Goal: Task Accomplishment & Management: Use online tool/utility

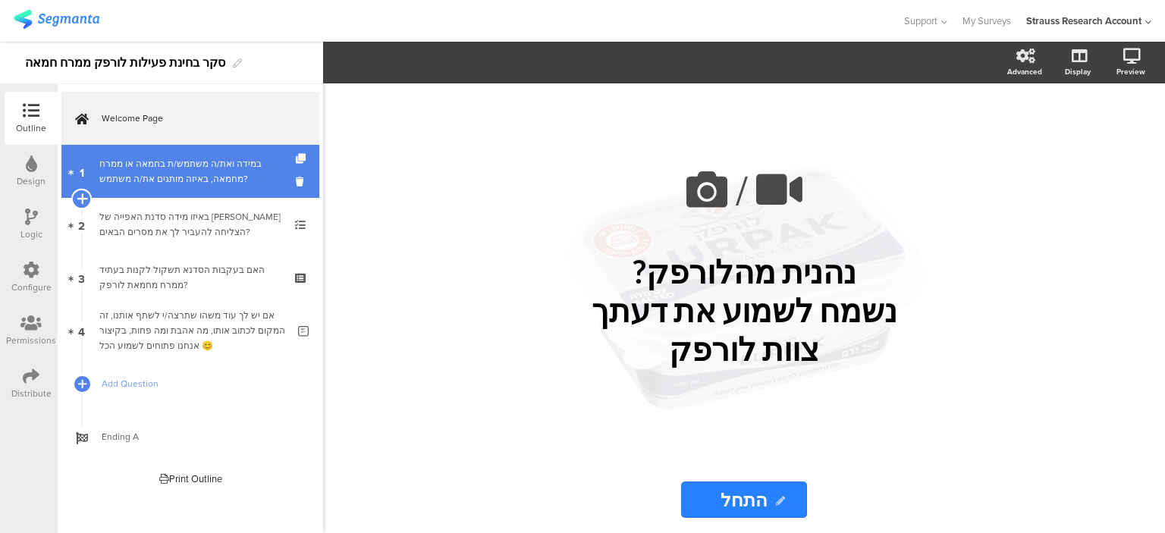
click at [82, 204] on icon at bounding box center [82, 199] width 10 height 14
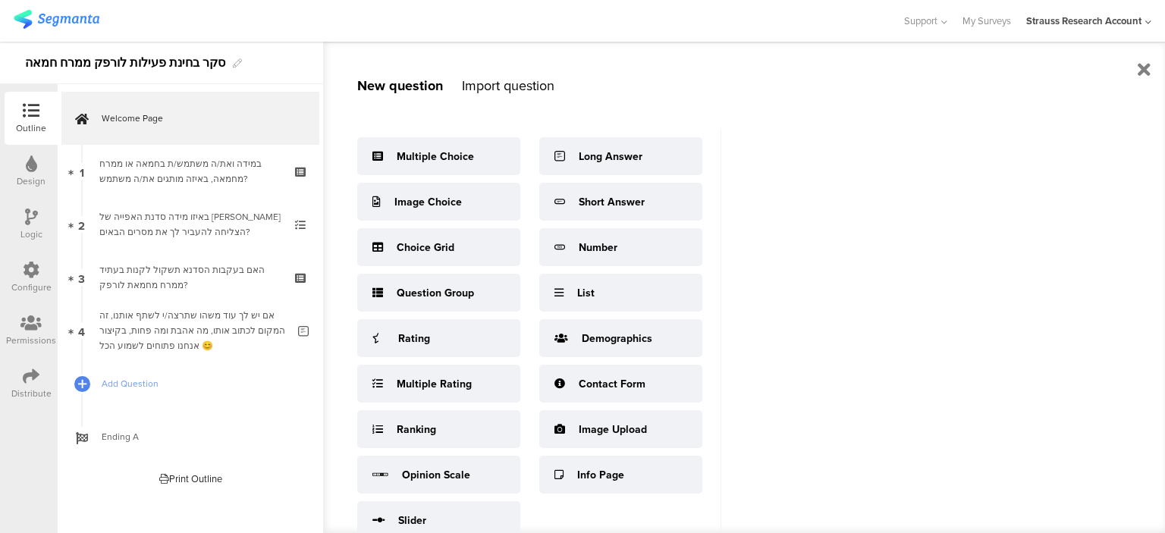
click at [500, 87] on div "Import question" at bounding box center [508, 86] width 93 height 20
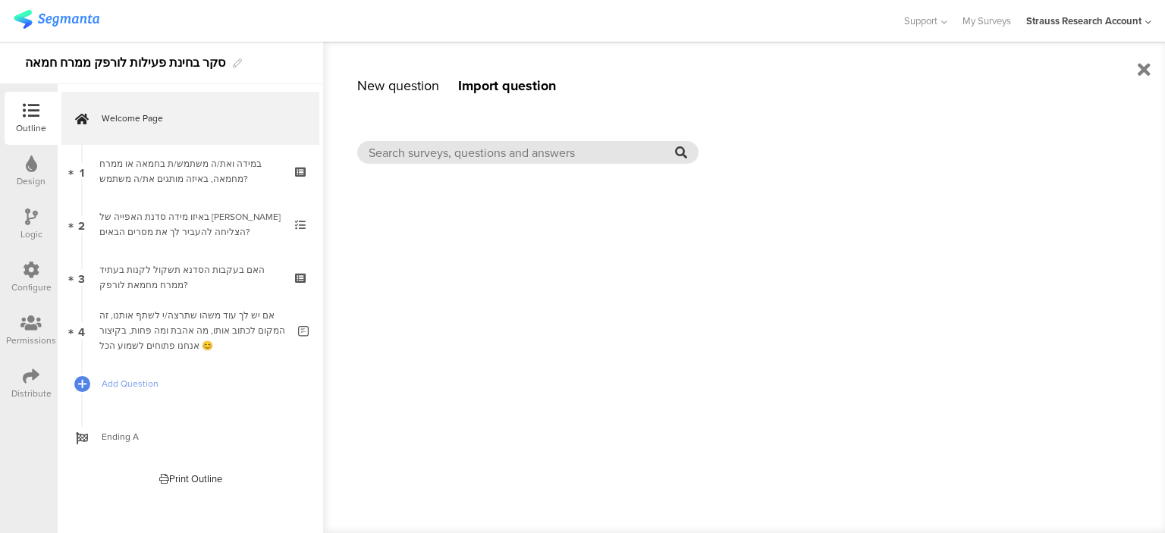
click at [601, 156] on input "text" at bounding box center [522, 152] width 306 height 17
drag, startPoint x: 457, startPoint y: 156, endPoint x: 401, endPoint y: 159, distance: 56.3
click at [401, 159] on input "מה השימוש חמאה" at bounding box center [522, 152] width 306 height 17
type input "חמאה"
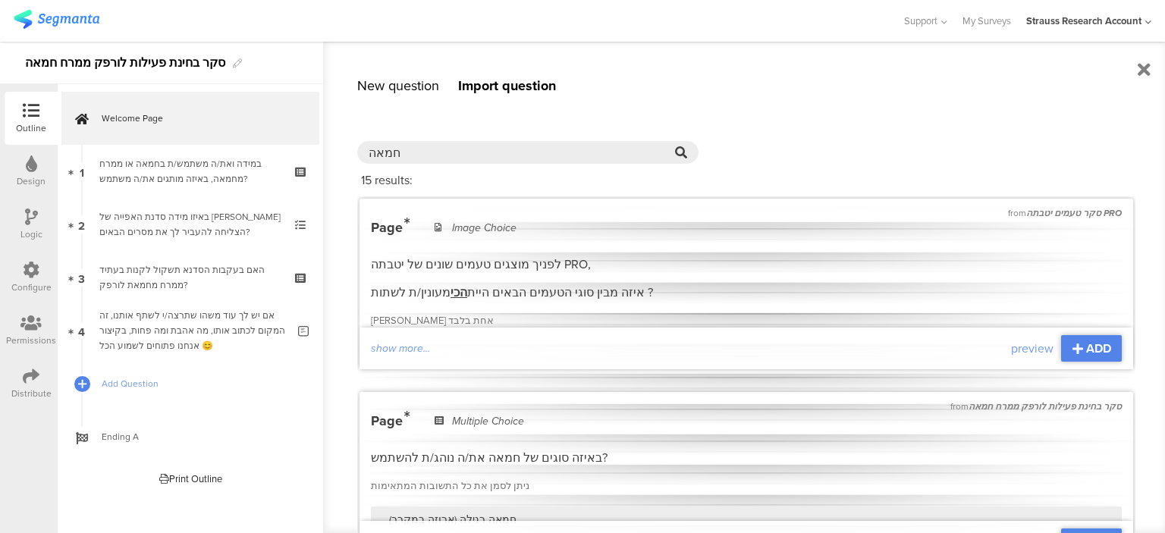
click at [354, 203] on div "New question Import question Multiple Choice Image Choice Choice Grid Question …" at bounding box center [744, 288] width 843 height 492
click at [530, 237] on div "Page Image Choice לפניך מוצגים טעמים שונים של יטבתה PRO, איזה מבין סוגי הטעמים …" at bounding box center [746, 341] width 751 height 247
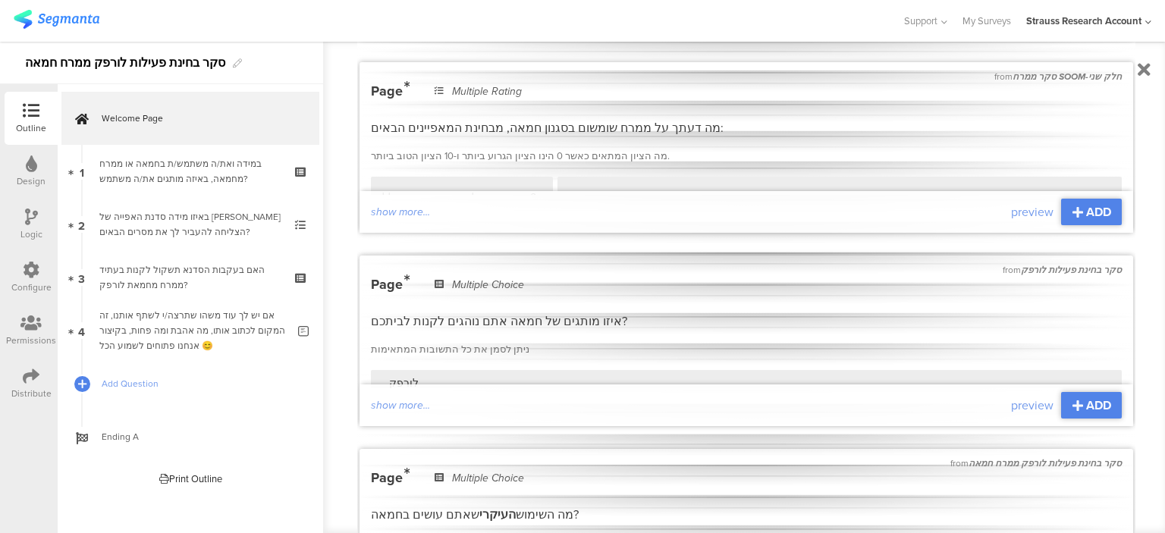
scroll to position [1032, 0]
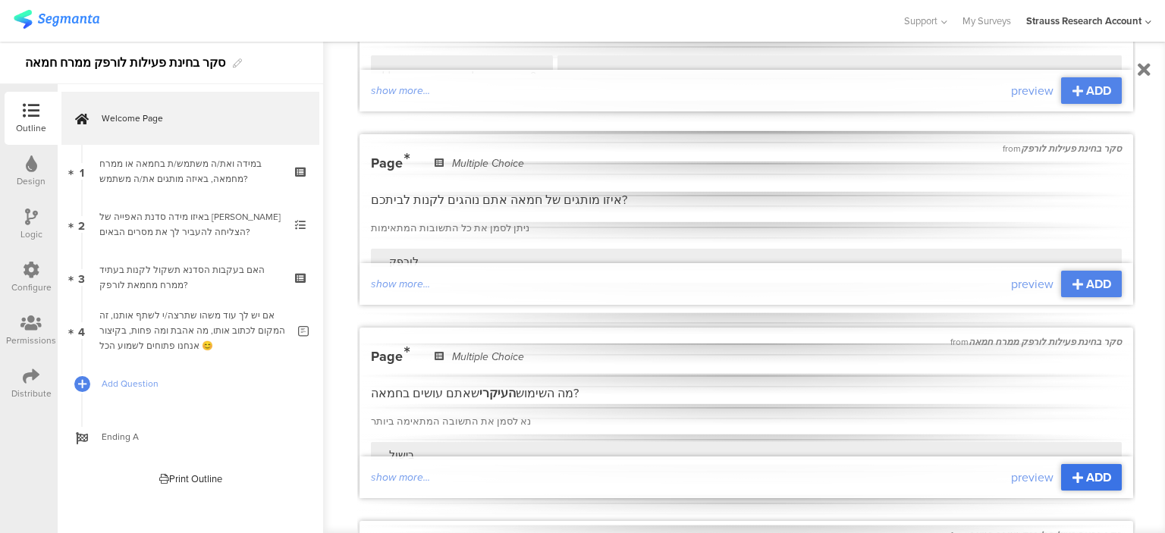
click at [1086, 469] on span "ADD" at bounding box center [1098, 477] width 25 height 17
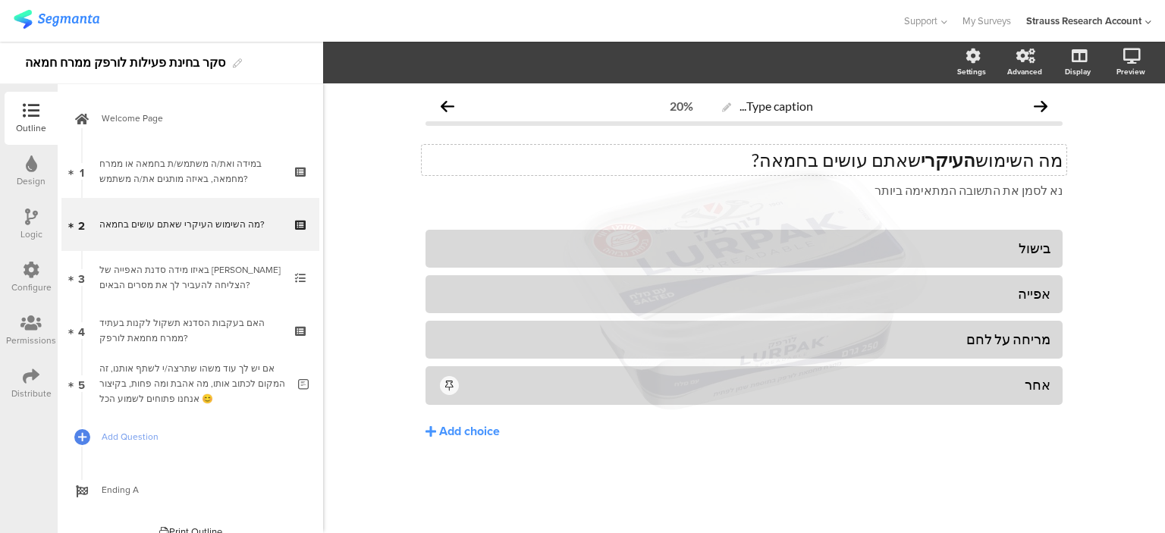
click at [917, 160] on div "מה השימוש העיקרי שאתם עושים בחמאה? מה השימוש העיקרי שאתם עושים בחמאה?" at bounding box center [744, 160] width 645 height 30
click at [916, 160] on p "מה השימוש העיקרי שאתם עושים בחמאה?" at bounding box center [744, 160] width 637 height 23
drag, startPoint x: 903, startPoint y: 157, endPoint x: 802, endPoint y: 171, distance: 102.7
click at [802, 171] on div "מה השימוש העיקרי שלך עושים בחמאה? מה השימוש העיקרי שלך עושים בחמאה? מה השימוש ה…" at bounding box center [744, 160] width 645 height 30
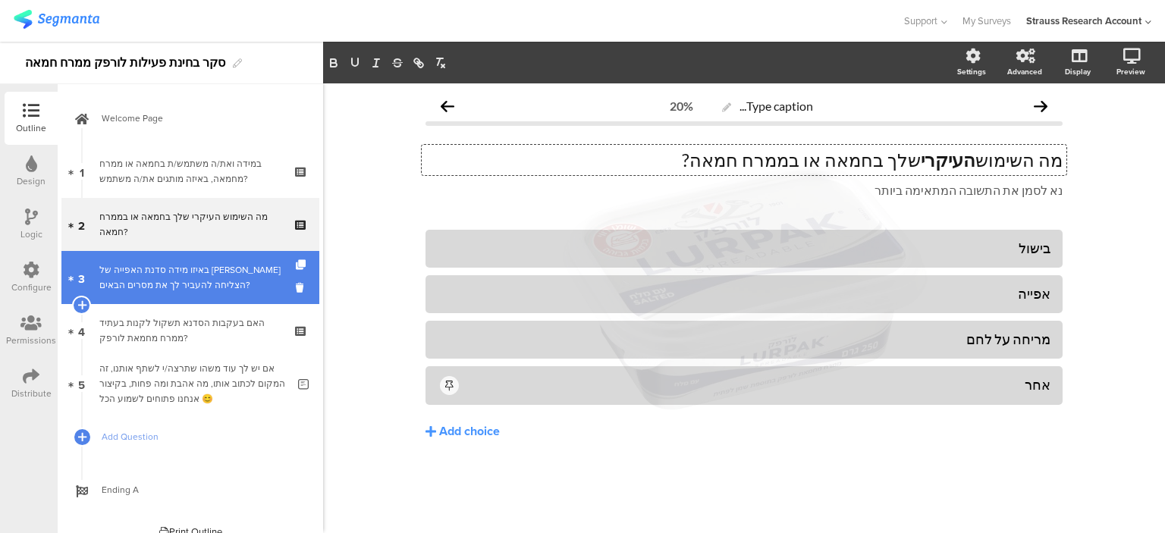
click at [218, 289] on div "באיזו מידה סדנת האפייה של [PERSON_NAME] הצליחה להעביר לך את מסרים הבאים?" at bounding box center [189, 277] width 181 height 30
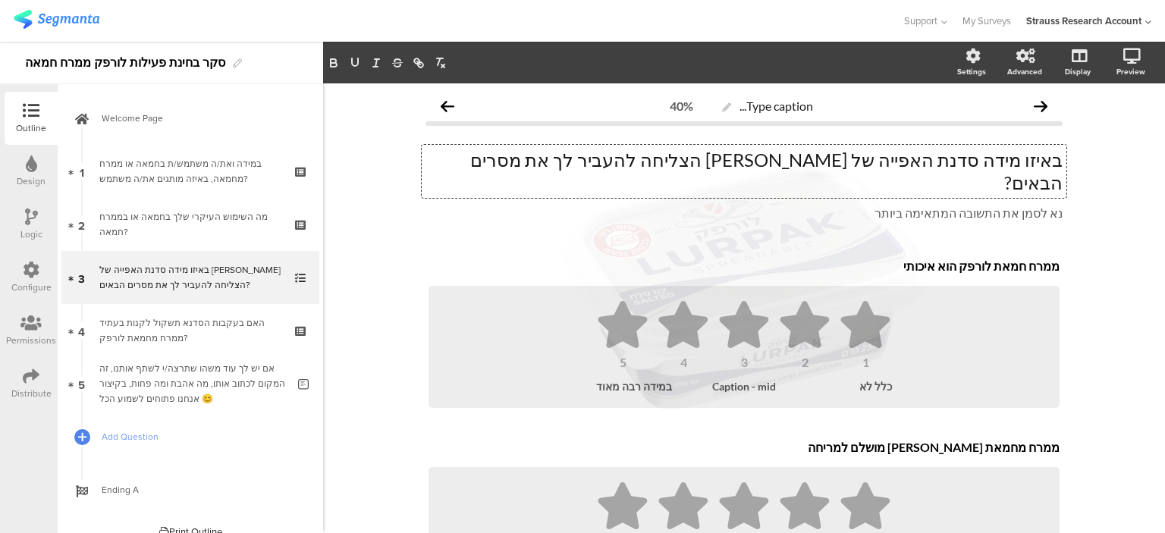
click at [914, 165] on div "באיזו מידה סדנת האפייה של [PERSON_NAME] הצליחה להעביר לך את מסרים הבאים? באיזו …" at bounding box center [744, 171] width 645 height 53
click at [914, 165] on p "באיזו מידה סדנת האפייה של [PERSON_NAME] הצליחה להעביר לך את מסרים הבאים?" at bounding box center [744, 172] width 637 height 46
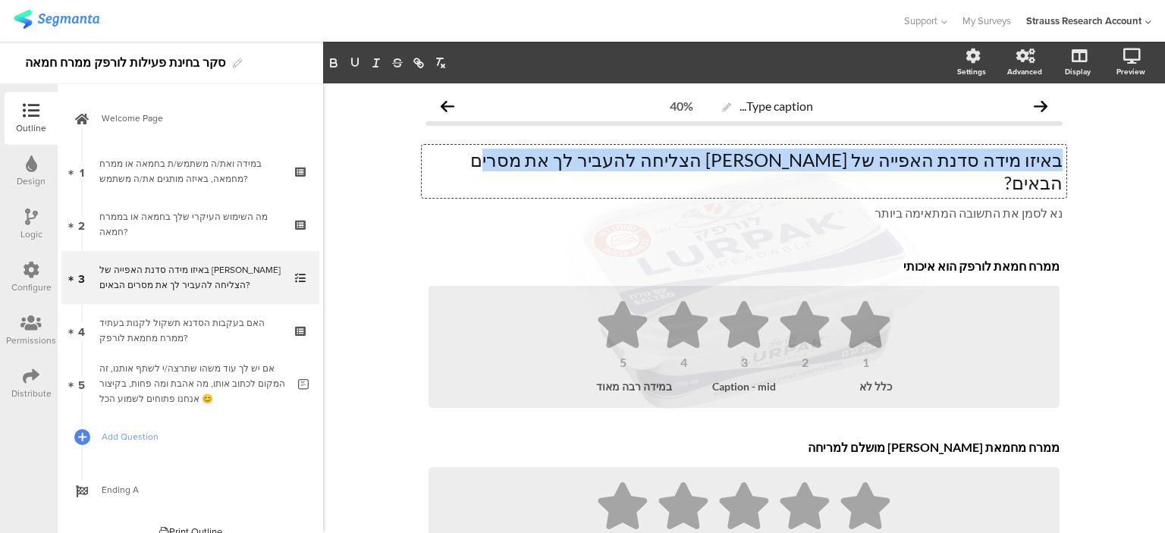
click at [914, 165] on p "באיזו מידה סדנת האפייה של [PERSON_NAME] הצליחה להעביר לך את מסרים הבאים?" at bounding box center [744, 172] width 637 height 46
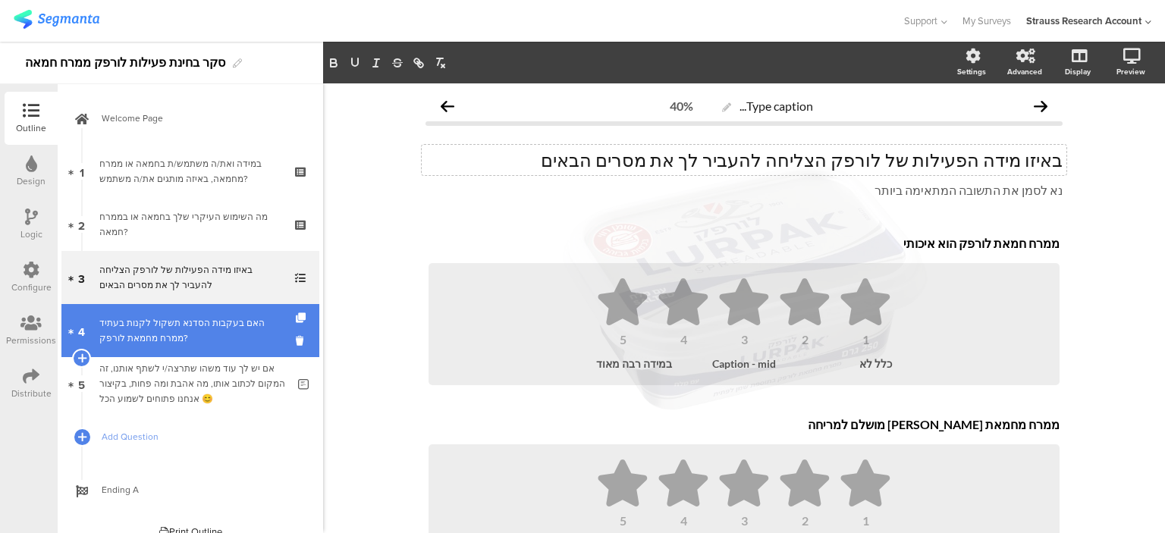
click at [225, 345] on div "האם בעקבות הסדנא תשקול לקנות בעתיד ממרח מחמאת לורפק?" at bounding box center [189, 331] width 181 height 30
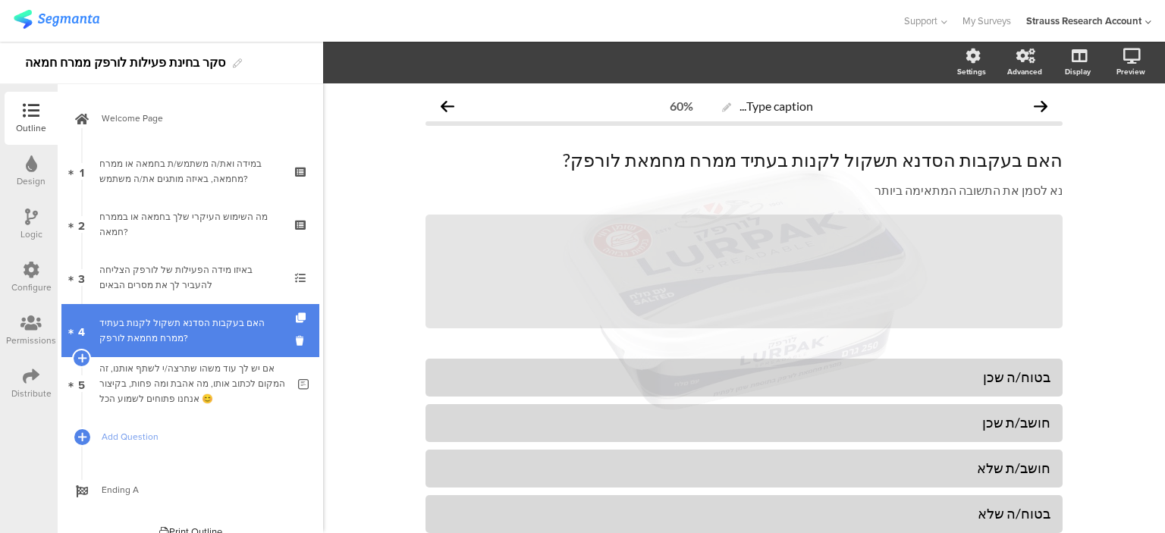
click at [250, 336] on div "האם בעקבות הסדנא תשקול לקנות בעתיד ממרח מחמאת לורפק?" at bounding box center [189, 331] width 181 height 30
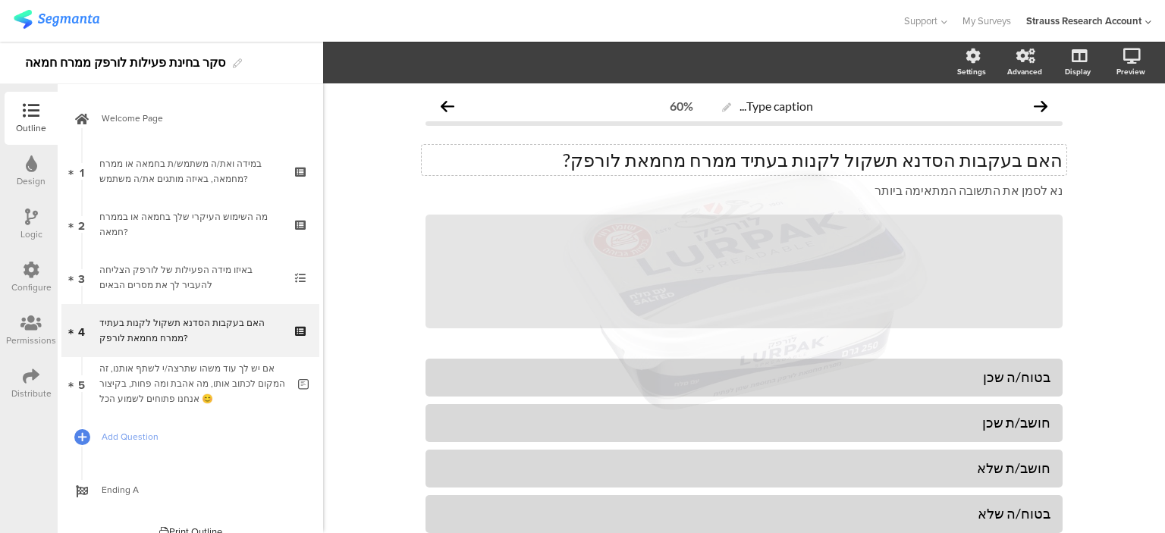
click at [954, 156] on div "האם בעקבות הסדנא תשקול לקנות בעתיד ממרח מחמאת לורפק? האם בעקבות הסדנא תשקול לקנ…" at bounding box center [744, 160] width 645 height 30
click at [954, 156] on p "האם בעקבות הסדנא תשקול לקנות בעתיד ממרח מחמאת לורפק?" at bounding box center [744, 160] width 637 height 23
click at [25, 115] on icon at bounding box center [31, 110] width 17 height 17
click at [1001, 27] on link "My Surveys" at bounding box center [987, 21] width 49 height 42
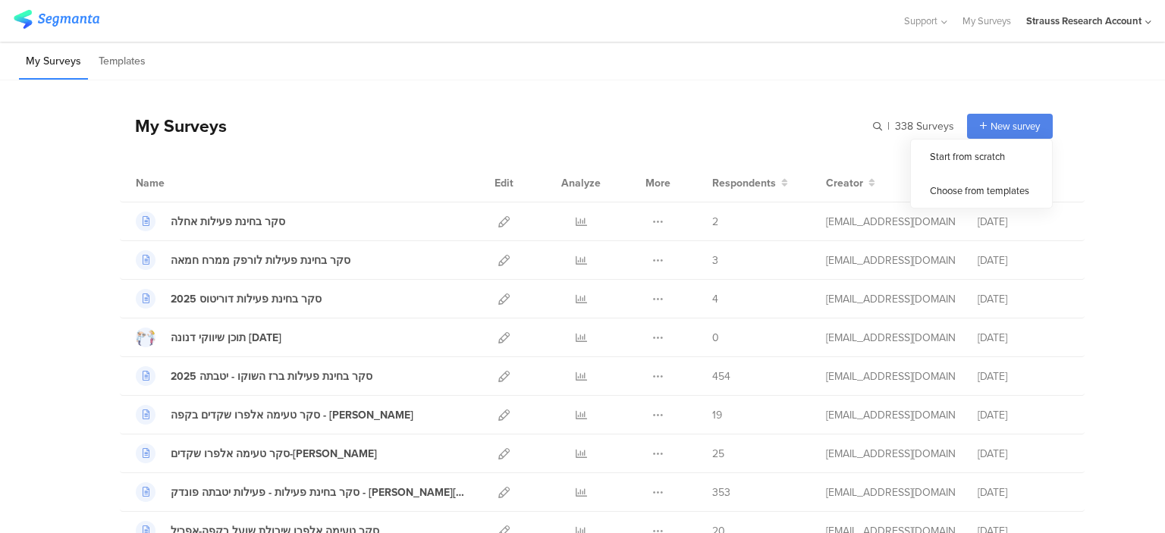
click at [1000, 126] on span "New survey" at bounding box center [1015, 126] width 49 height 14
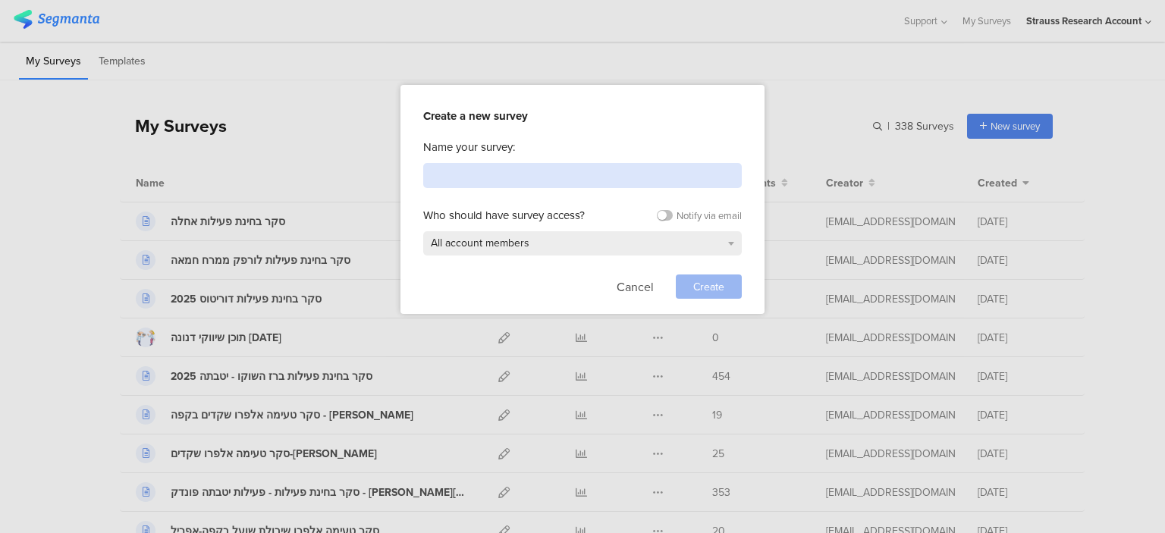
click at [514, 184] on input at bounding box center [582, 175] width 319 height 25
type input "x"
type input "סקר משקיעים עברית"
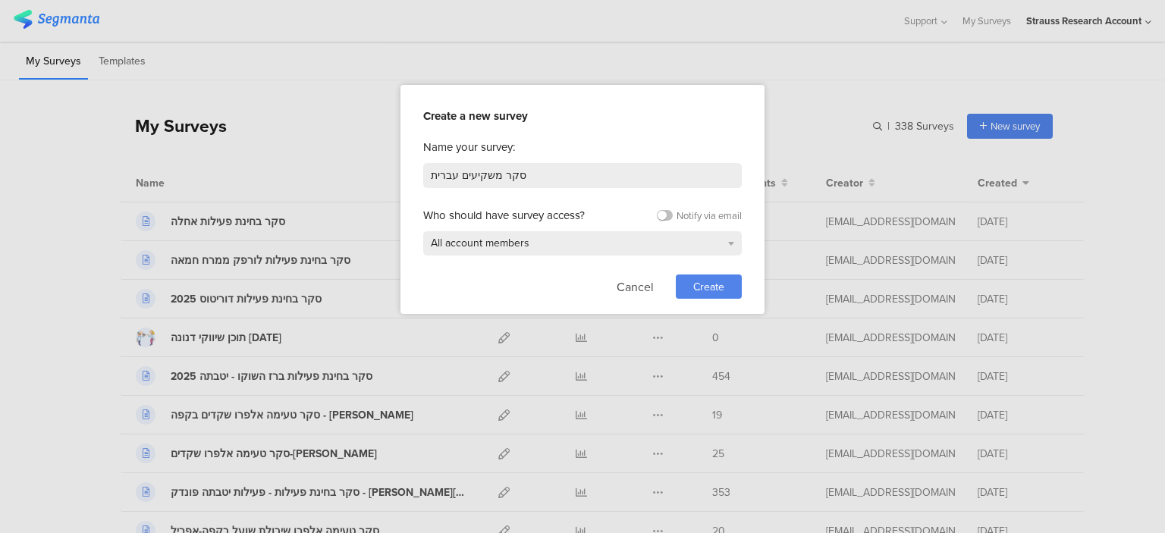
click at [704, 291] on span "Create" at bounding box center [708, 287] width 31 height 16
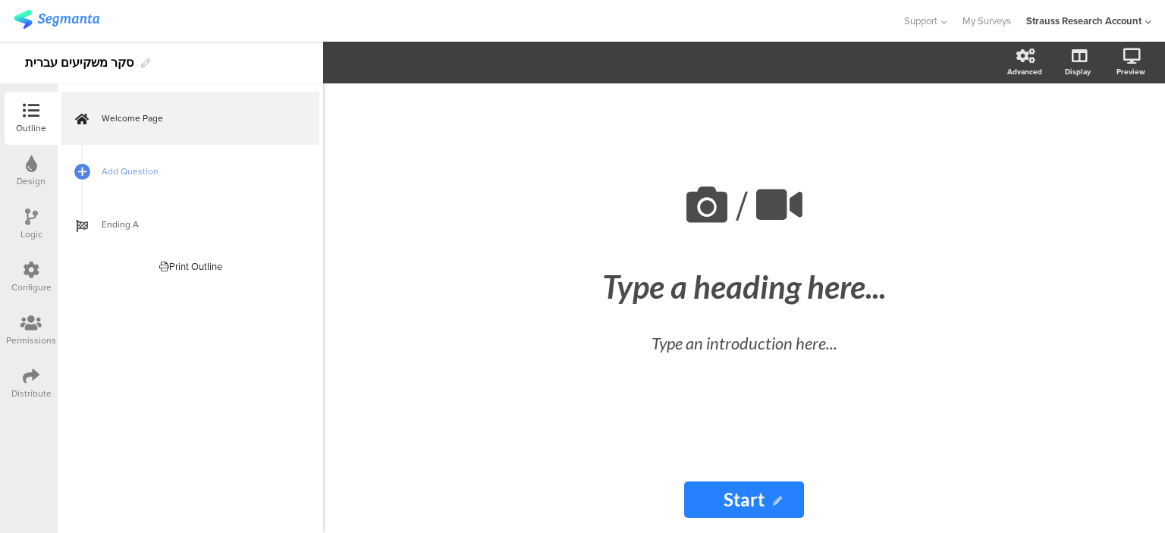
click at [33, 275] on icon at bounding box center [31, 270] width 17 height 17
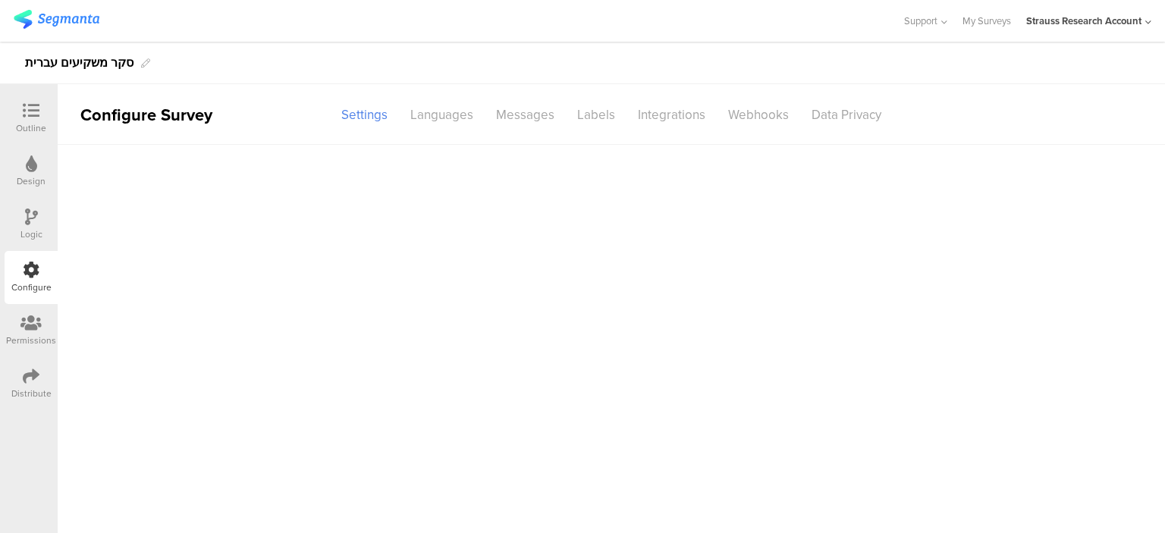
click at [30, 278] on div at bounding box center [31, 271] width 17 height 19
click at [448, 120] on div "Languages" at bounding box center [442, 115] width 86 height 27
click at [452, 121] on div "Languages" at bounding box center [442, 115] width 86 height 27
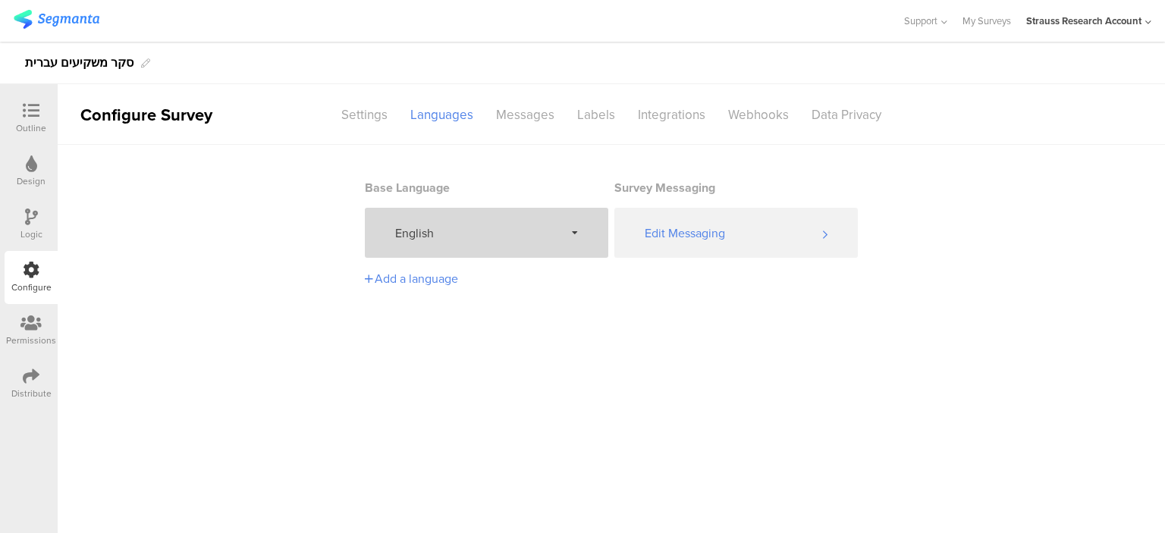
click at [537, 226] on span "English" at bounding box center [479, 233] width 169 height 17
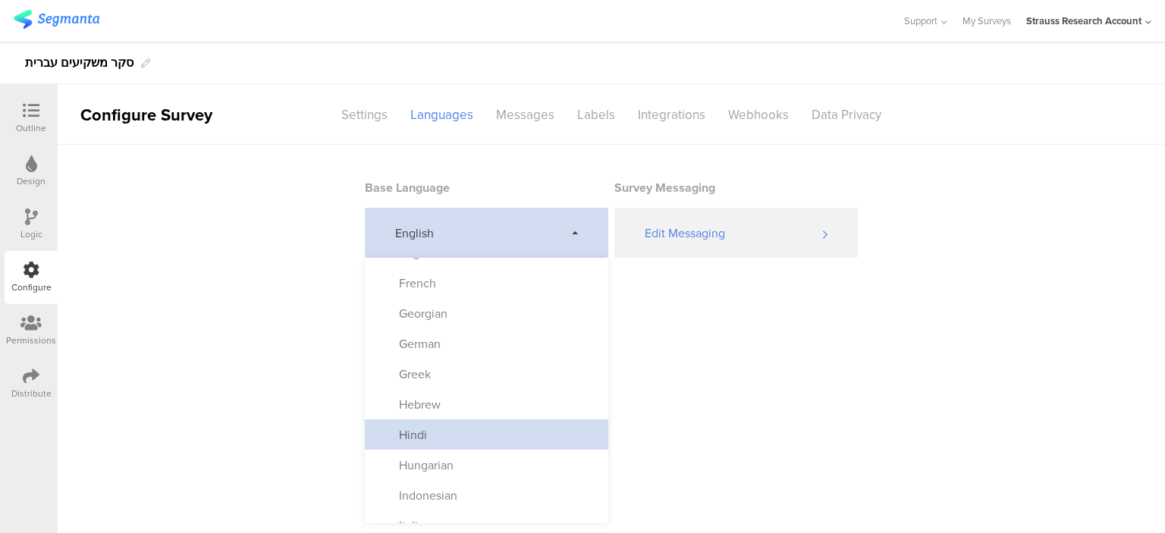
scroll to position [269, 0]
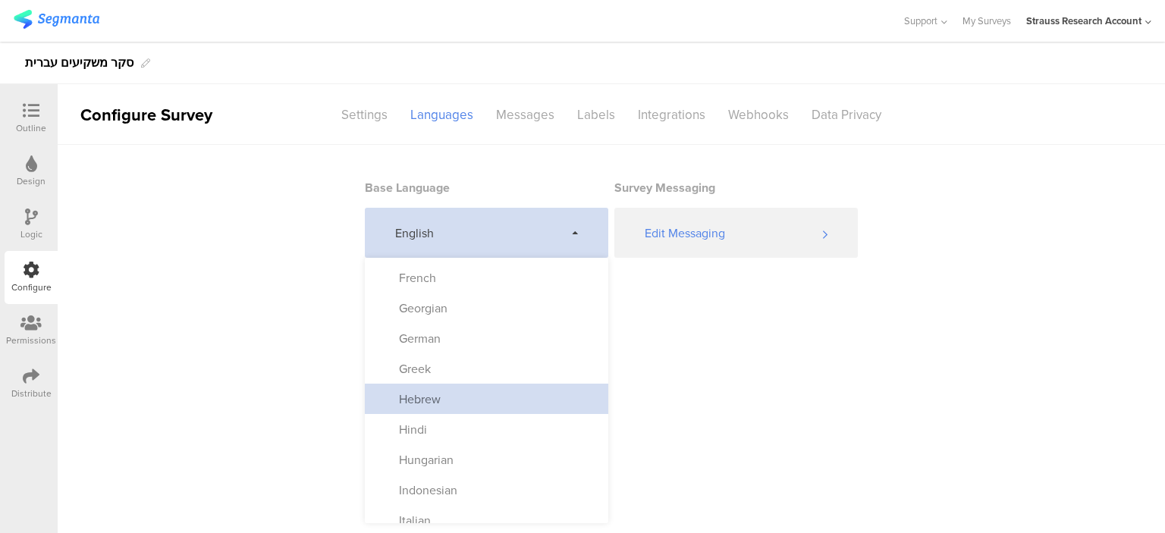
click at [416, 404] on div "Hebrew" at bounding box center [412, 399] width 57 height 17
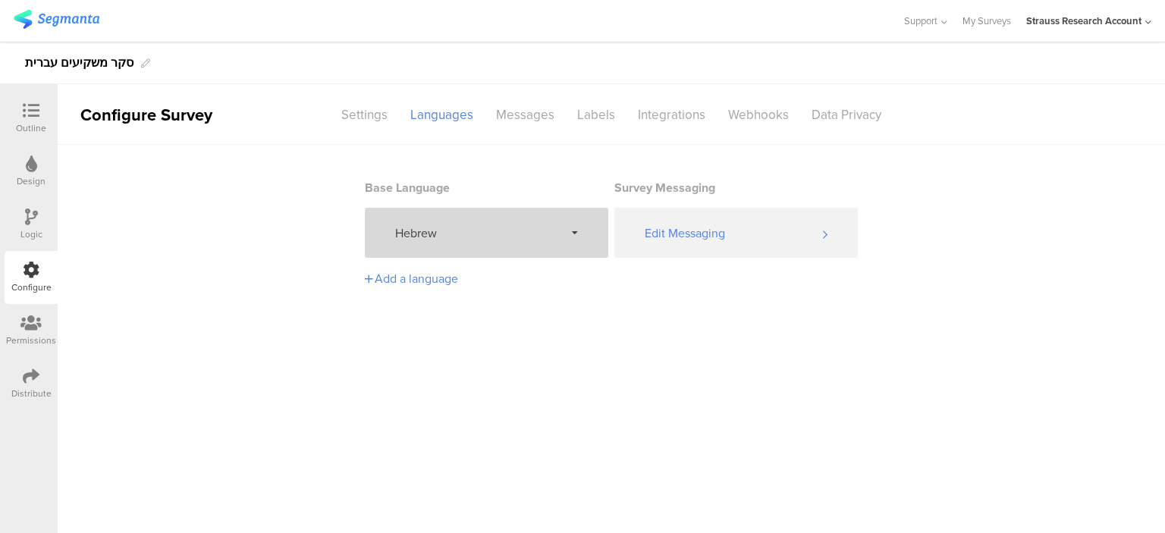
click at [30, 115] on icon at bounding box center [31, 110] width 17 height 17
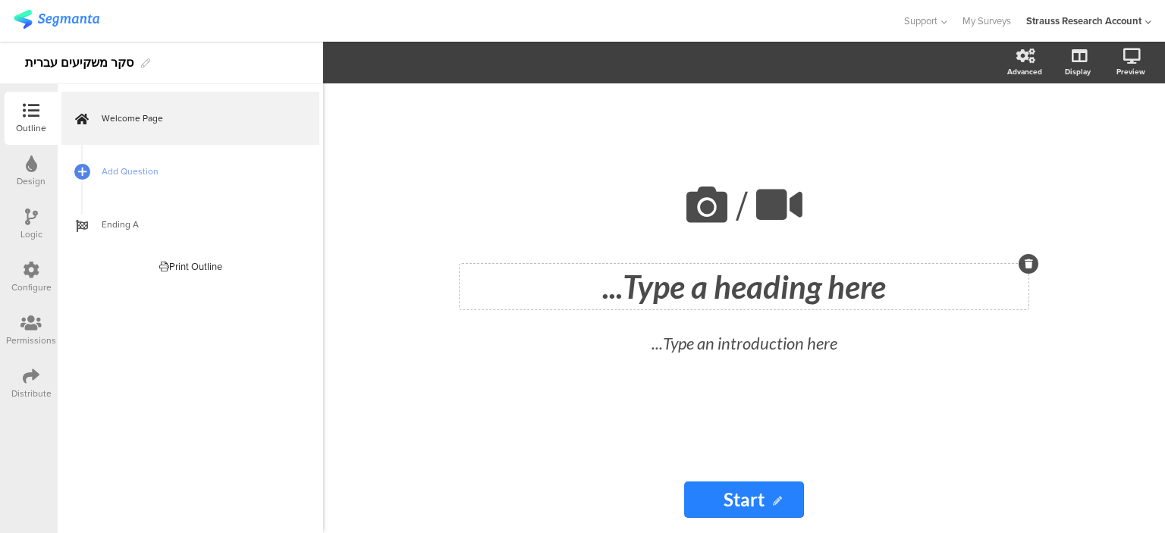
click at [750, 278] on div "Type a heading here..." at bounding box center [744, 287] width 569 height 46
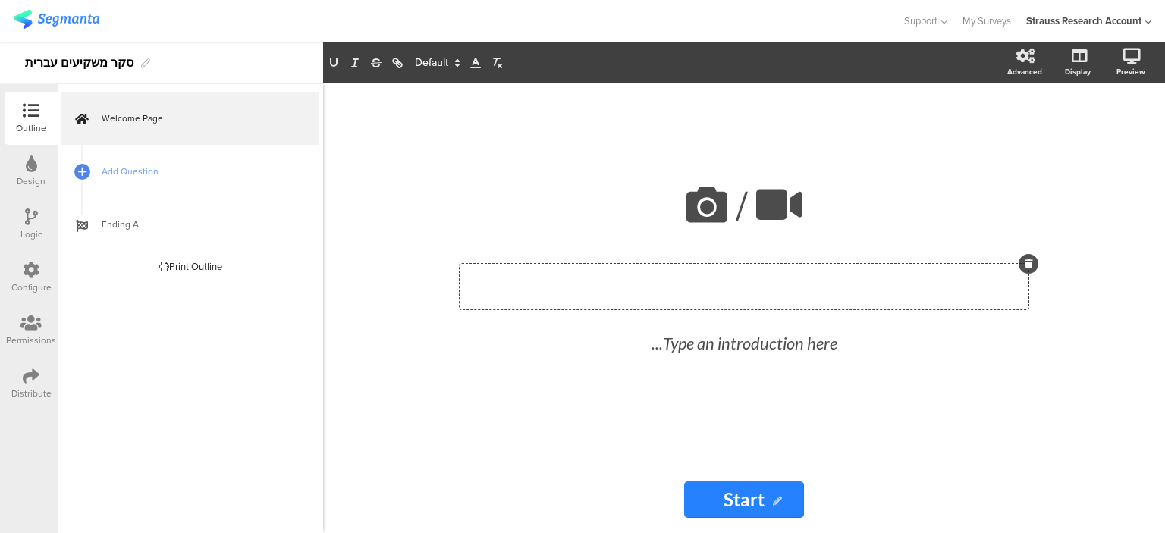
click at [750, 278] on p at bounding box center [744, 287] width 561 height 38
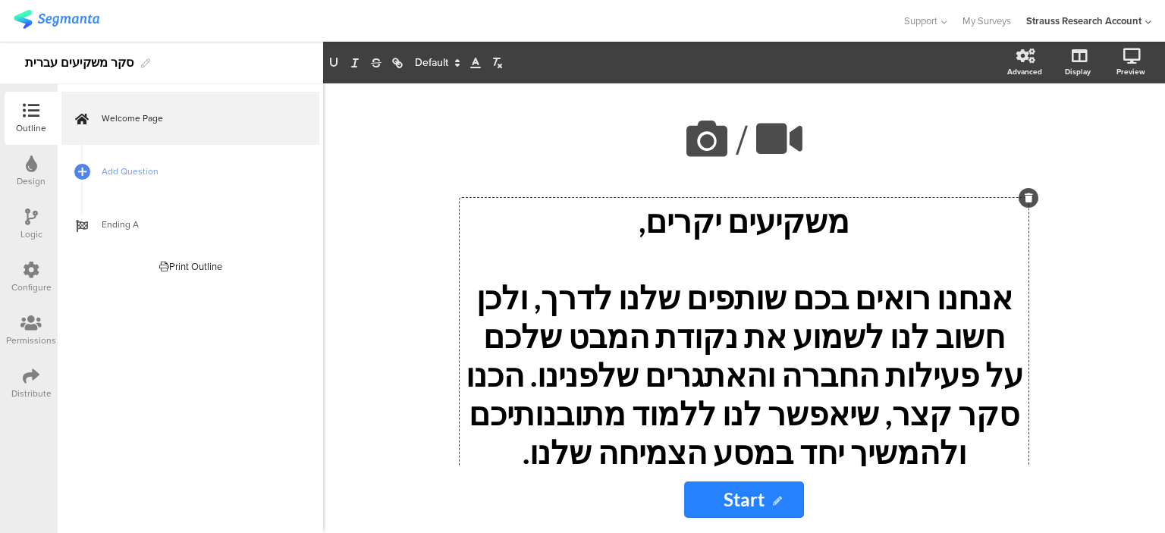
click at [801, 275] on p at bounding box center [744, 259] width 561 height 38
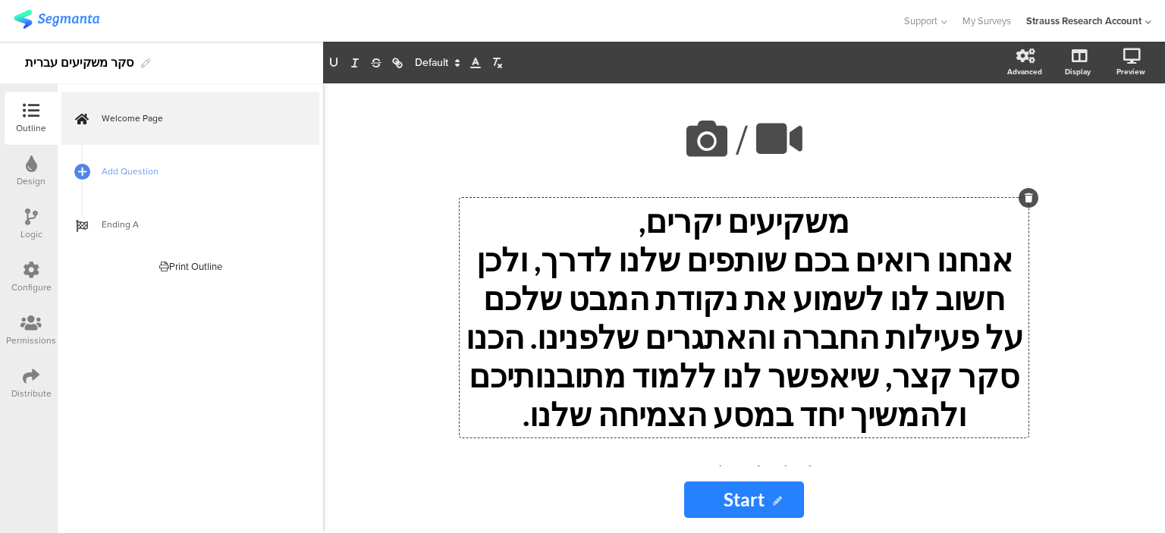
click at [1089, 364] on div "/ משקיעים יקרים, אנחנו רואים בכם שותפים שלנו לדרך, ולכן חשוב לנו לשמוע את נקודת…" at bounding box center [744, 308] width 842 height 450
click at [778, 503] on icon at bounding box center [777, 501] width 9 height 9
click at [973, 18] on link "My Surveys" at bounding box center [987, 21] width 49 height 42
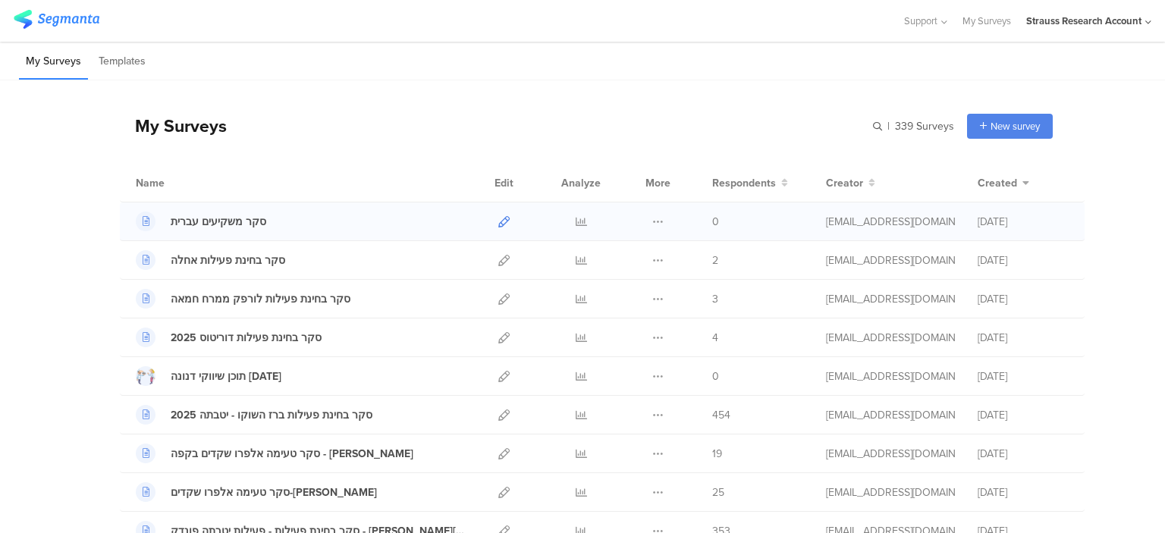
click at [498, 216] on icon at bounding box center [503, 221] width 11 height 11
click at [501, 216] on icon at bounding box center [503, 221] width 11 height 11
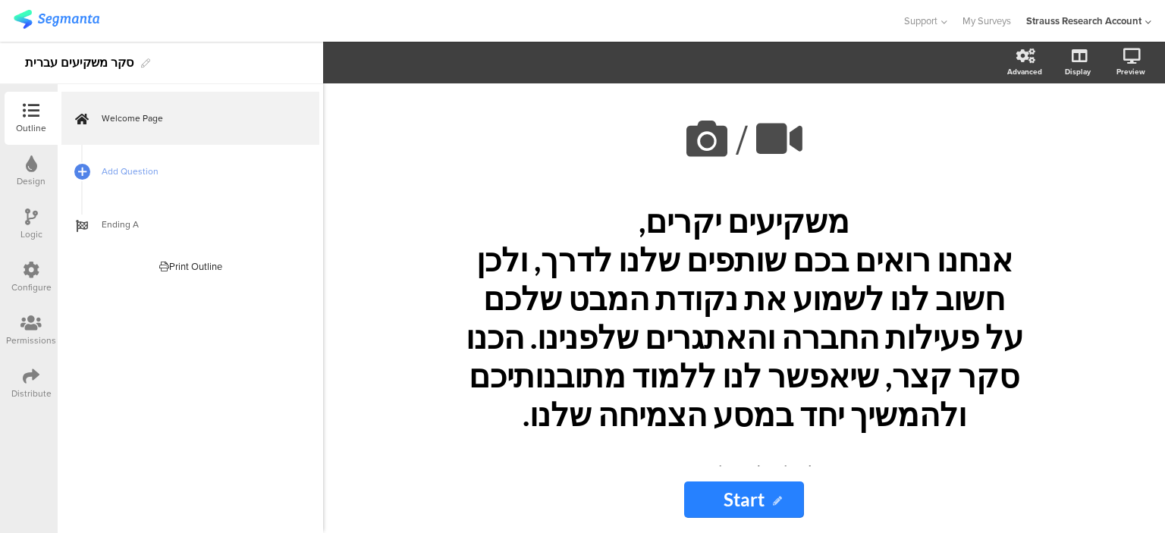
click at [36, 284] on div "Configure" at bounding box center [31, 288] width 40 height 14
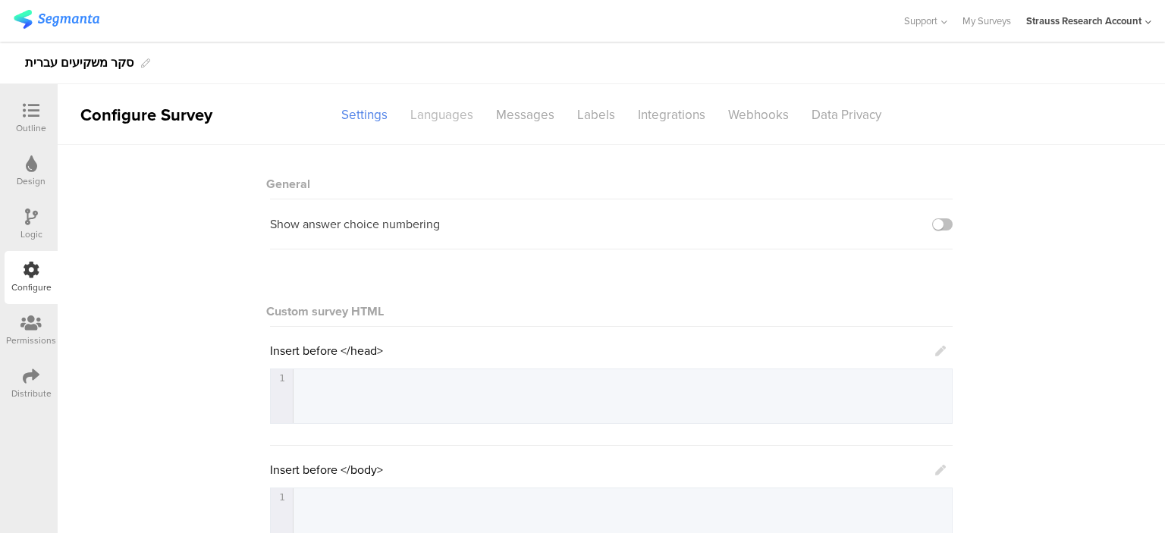
click at [444, 113] on div "Languages" at bounding box center [442, 115] width 86 height 27
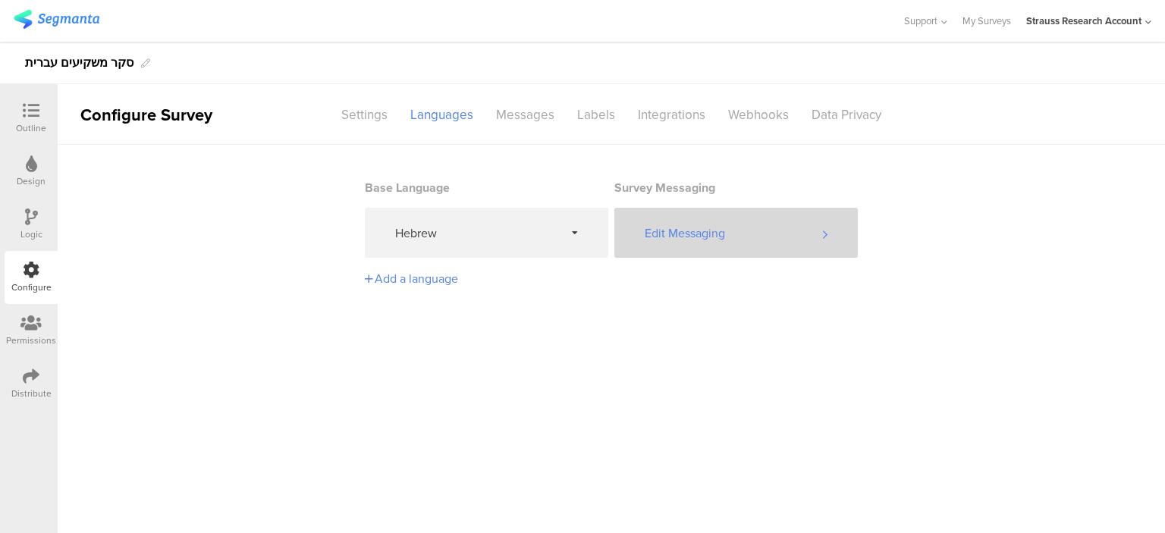
click at [737, 235] on div "Edit Messaging" at bounding box center [736, 233] width 244 height 50
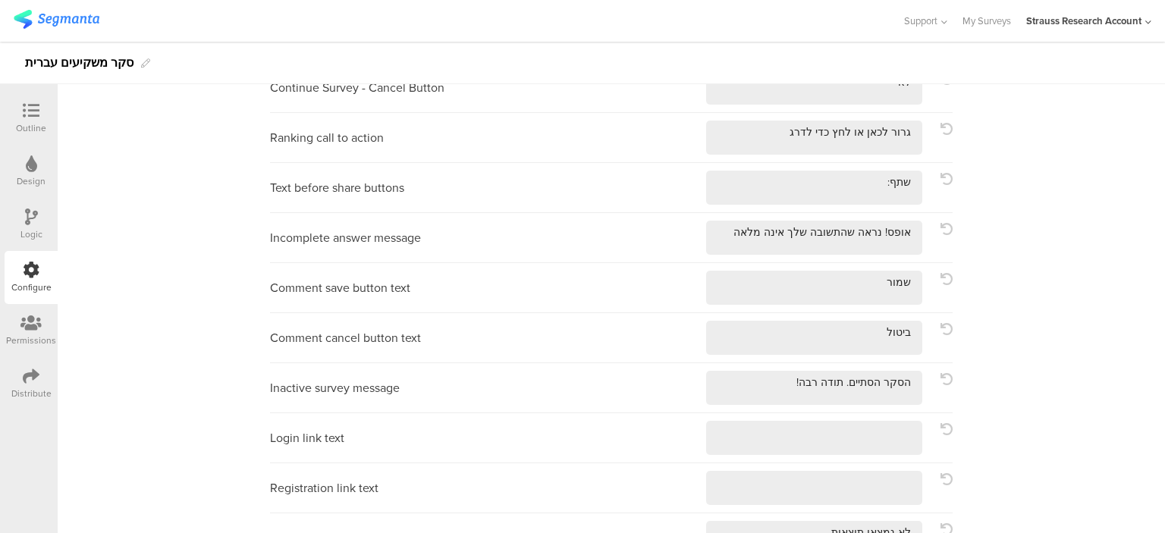
scroll to position [625, 0]
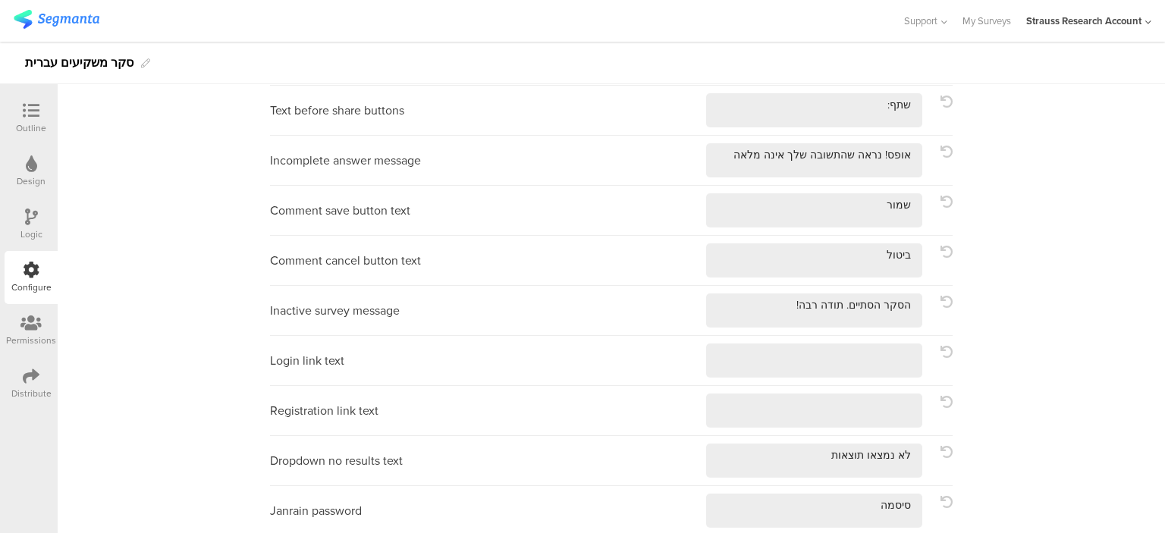
click at [33, 112] on icon at bounding box center [31, 110] width 17 height 17
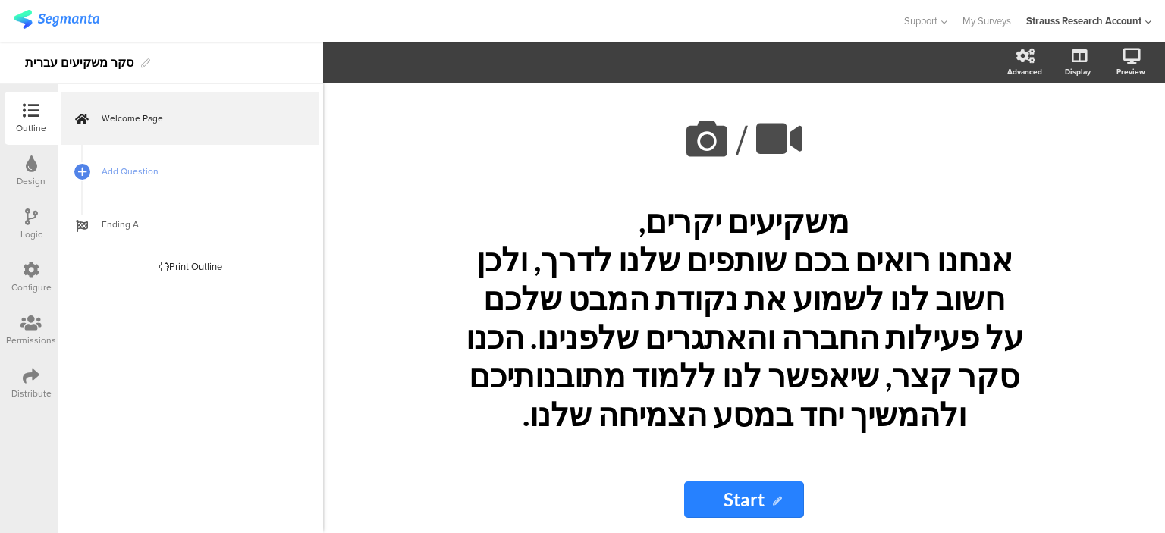
click at [753, 496] on input "Start" at bounding box center [744, 500] width 120 height 36
click at [754, 497] on input "Start" at bounding box center [744, 500] width 120 height 36
click at [754, 498] on input "Start" at bounding box center [744, 500] width 120 height 36
type input "v"
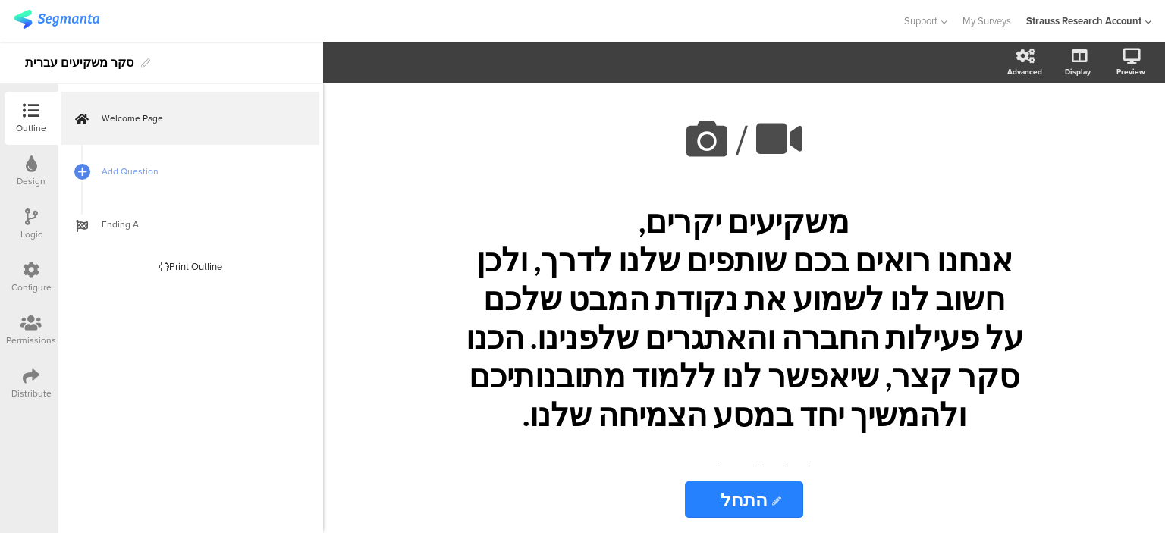
type input "התחל"
click at [212, 304] on div "Welcome Page Add Question Ending A Print Outline This survey has no pages yet." at bounding box center [191, 308] width 266 height 449
click at [83, 174] on icon at bounding box center [82, 171] width 9 height 13
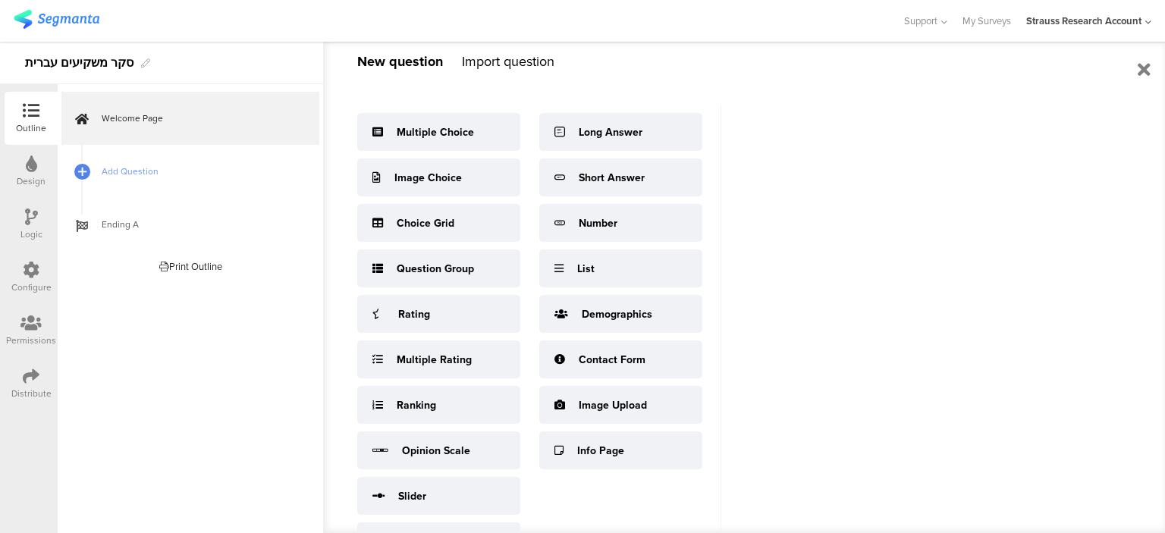
scroll to position [52, 0]
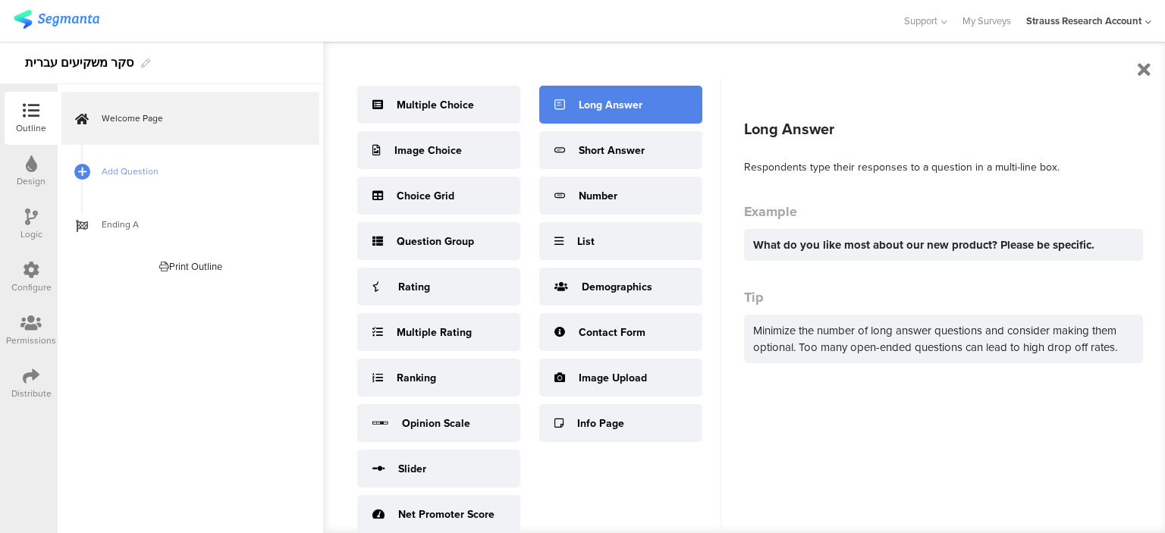
click at [619, 109] on div "Long Answer" at bounding box center [611, 105] width 64 height 16
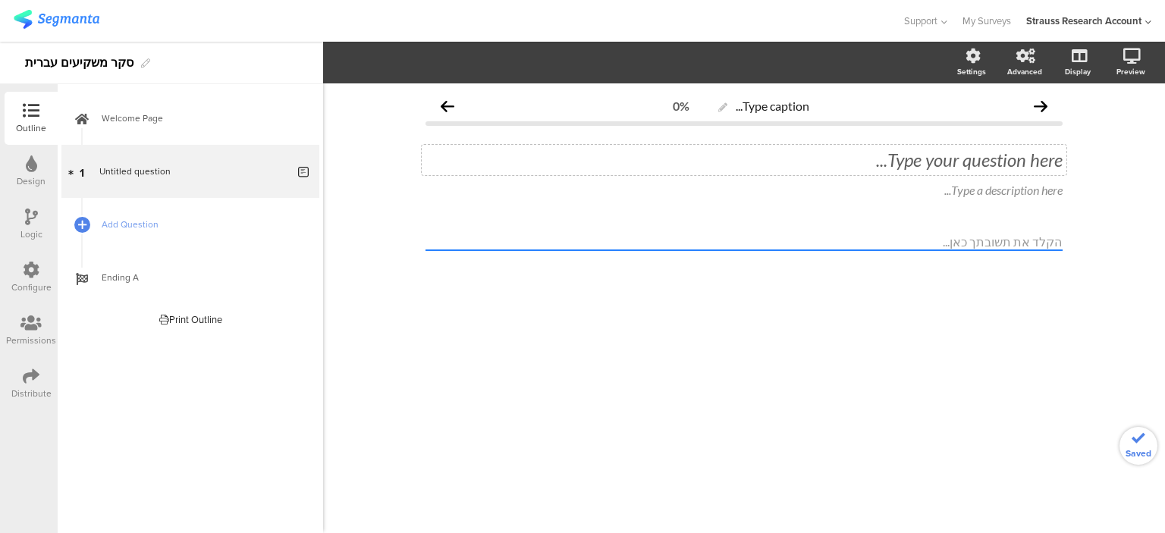
click at [996, 159] on div "Type your question here..." at bounding box center [744, 160] width 645 height 30
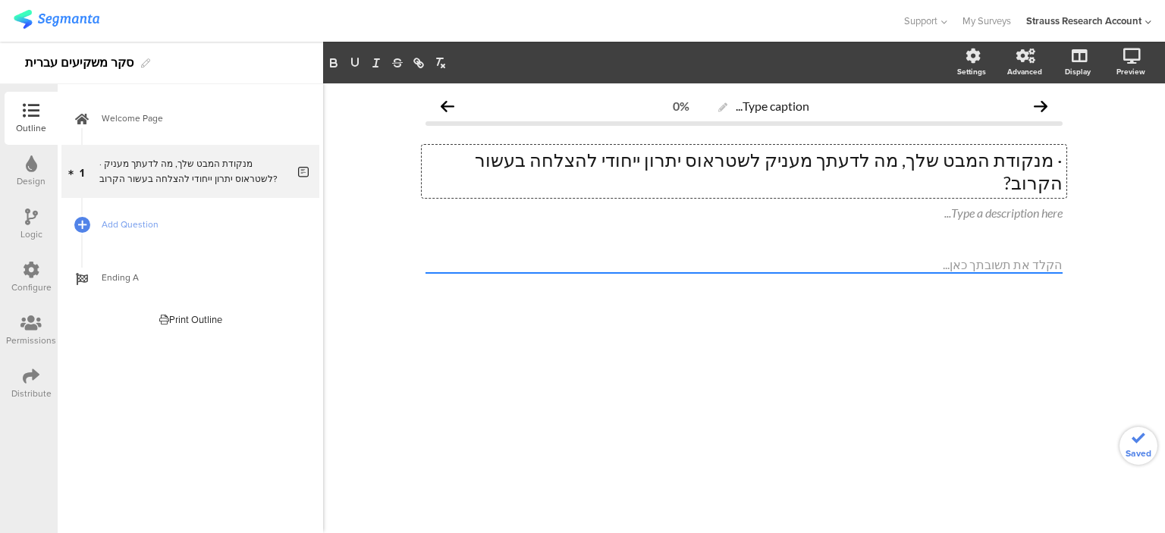
click at [1051, 162] on p "· מנקודת המבט שלך, מה לדעתך מעניק לשטראוס יתרון ייחודי להצלחה בעשור הקרוב?" at bounding box center [744, 172] width 637 height 46
drag, startPoint x: 951, startPoint y: 335, endPoint x: 577, endPoint y: 426, distance: 385.1
click at [949, 336] on div "Type caption... 0% מנקודת המבט שלך, מה לדעתך מעניק לשטראוס יתרון ייחודי להצלחה …" at bounding box center [744, 308] width 842 height 450
click at [85, 225] on icon at bounding box center [82, 224] width 9 height 13
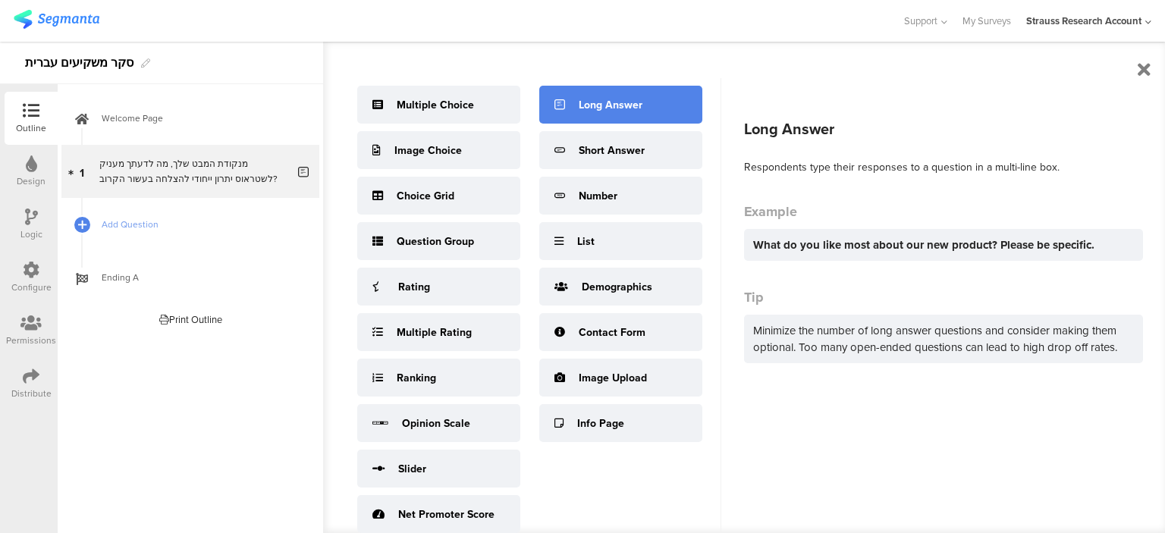
click at [621, 95] on div "Long Answer" at bounding box center [620, 105] width 163 height 38
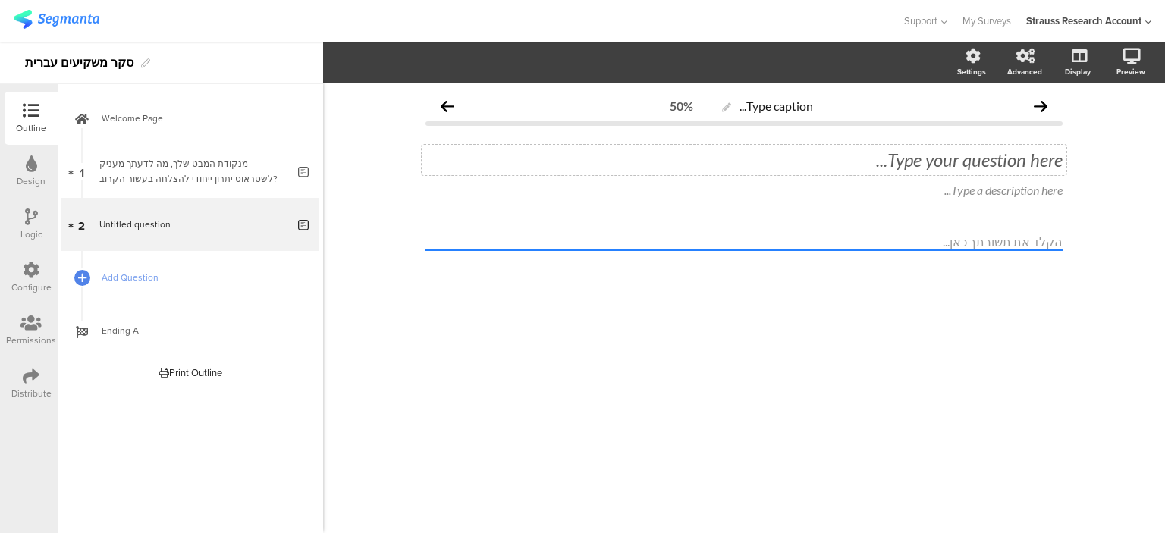
click at [951, 160] on div "Type your question here..." at bounding box center [744, 160] width 645 height 30
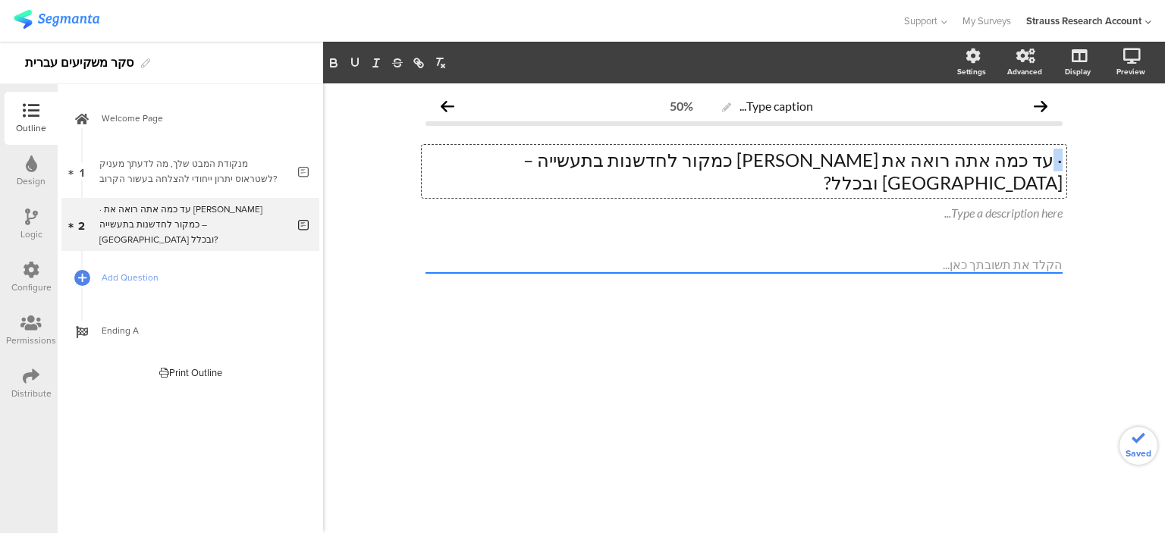
drag, startPoint x: 1054, startPoint y: 160, endPoint x: 1147, endPoint y: 150, distance: 93.8
click at [1152, 144] on div "Type caption... 50% · עד כמה אתה רואה את שטראוס כמקור לחדשנות בתעשייה – בישראל …" at bounding box center [744, 308] width 842 height 450
drag, startPoint x: 1010, startPoint y: 375, endPoint x: 1000, endPoint y: 382, distance: 12.6
click at [1010, 375] on div "Type caption... 50% עד כמה אתה רואה את שטראוס כמקור לחדשנות בתעשייה – בישראל וב…" at bounding box center [744, 308] width 842 height 450
drag, startPoint x: 90, startPoint y: 272, endPoint x: 129, endPoint y: 271, distance: 38.7
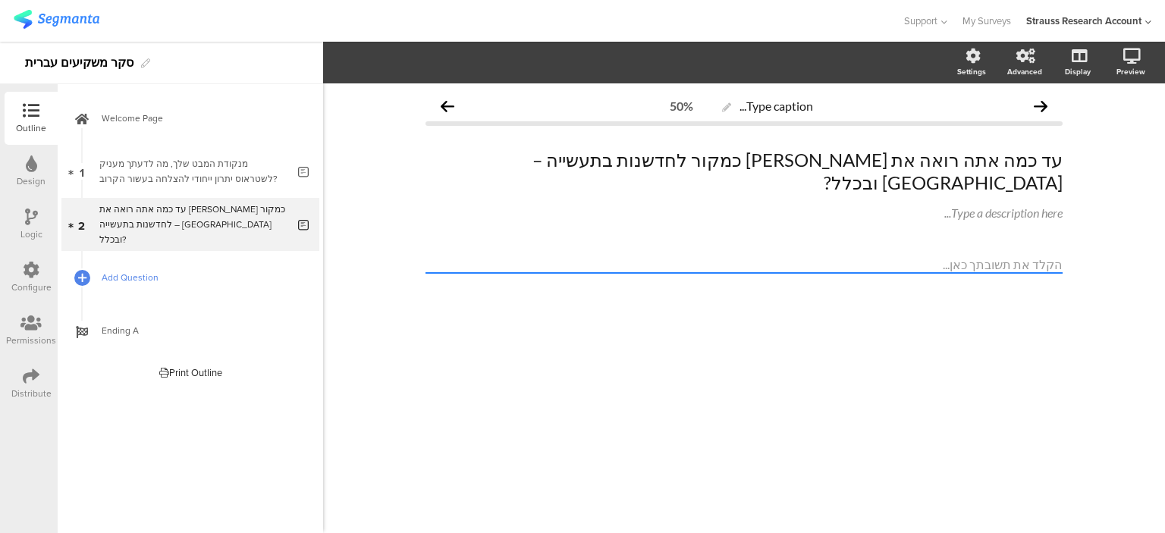
click at [90, 272] on link "Add Question" at bounding box center [190, 277] width 258 height 53
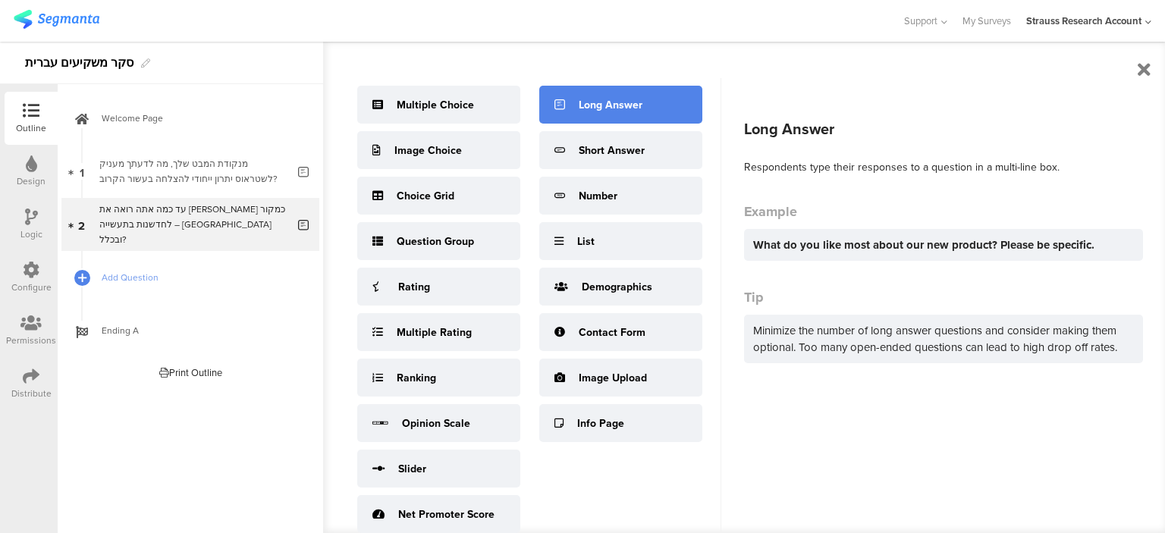
click at [637, 121] on div "Long Answer" at bounding box center [620, 105] width 163 height 38
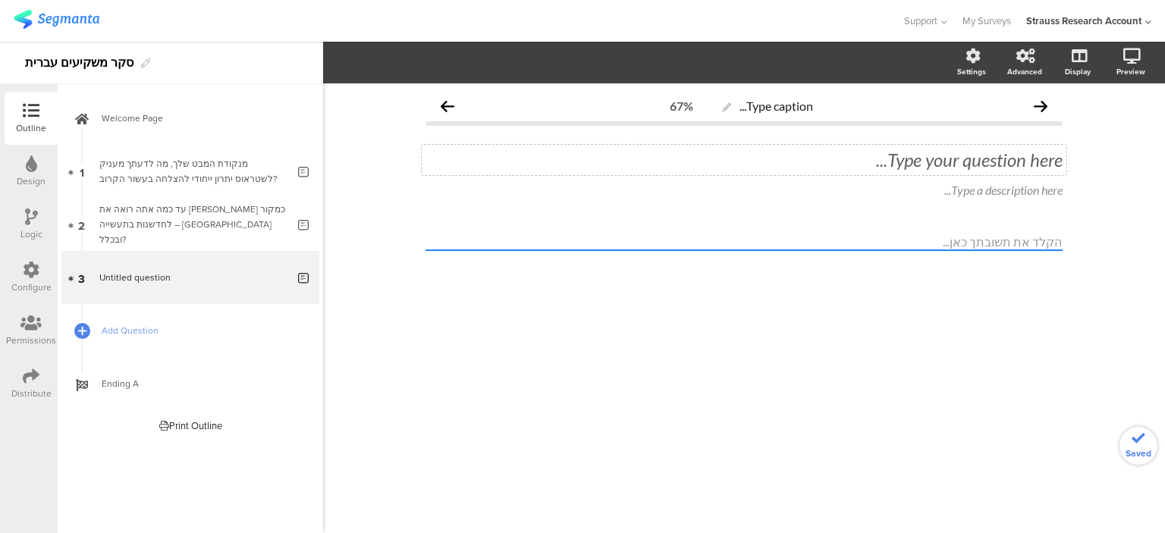
click at [918, 163] on div "Type your question here..." at bounding box center [744, 160] width 645 height 30
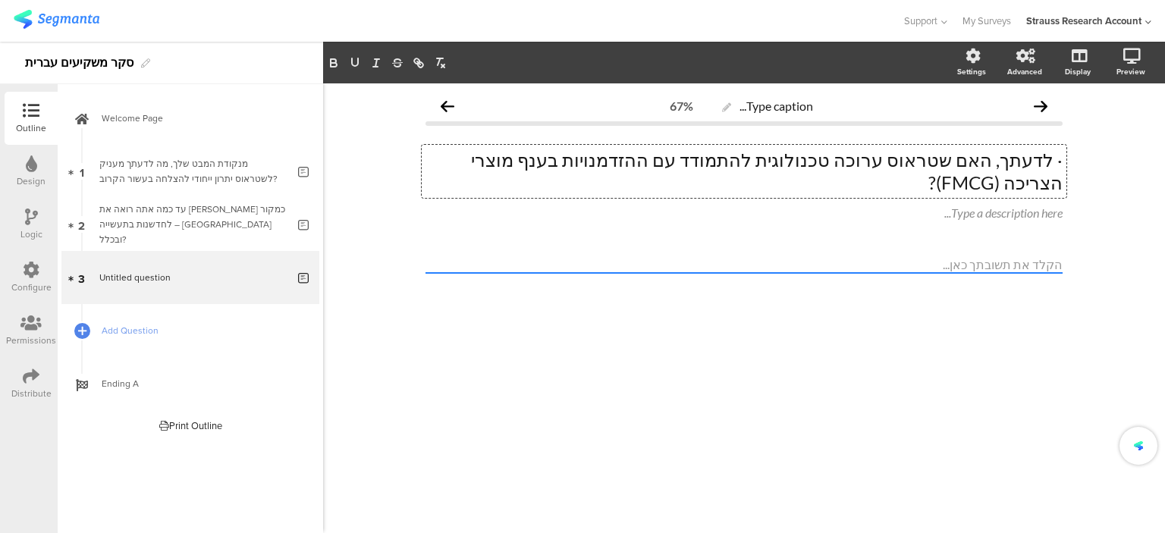
click at [1054, 163] on p "· לדעתך, האם שטראוס ערוכה טכנולוגית להתמודד עם ההזדמנויות בענף מוצרי הצריכה (FM…" at bounding box center [744, 172] width 637 height 46
click at [938, 355] on div "Type caption... 67% לדעתך, האם שטראוס ערוכה טכנולוגית להתמודד עם ההזדמנויות בענ…" at bounding box center [744, 308] width 842 height 450
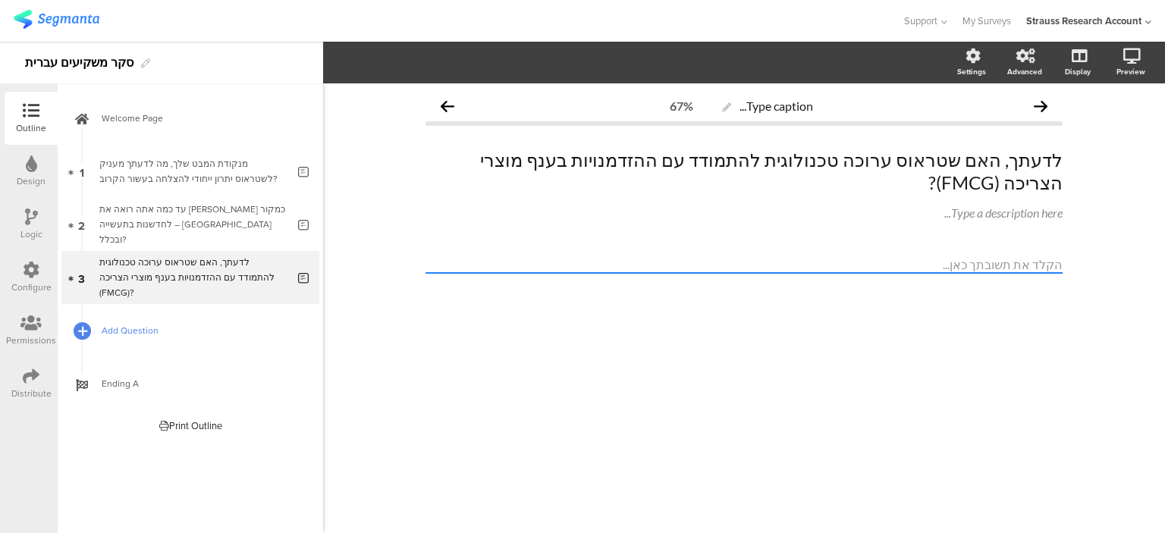
click at [88, 330] on div at bounding box center [81, 330] width 21 height 21
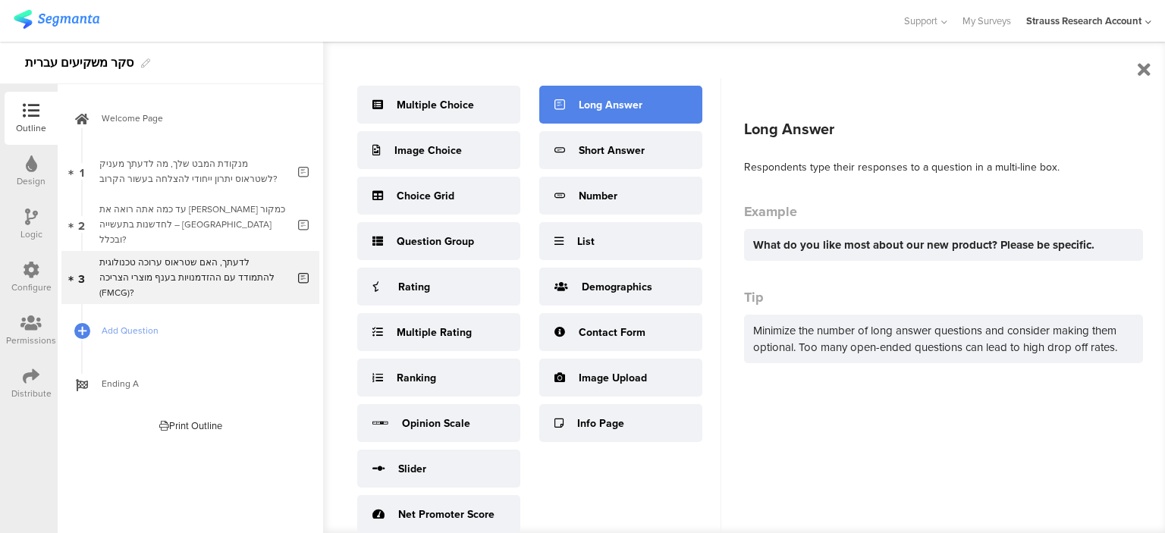
click at [640, 99] on div "Long Answer" at bounding box center [611, 105] width 64 height 16
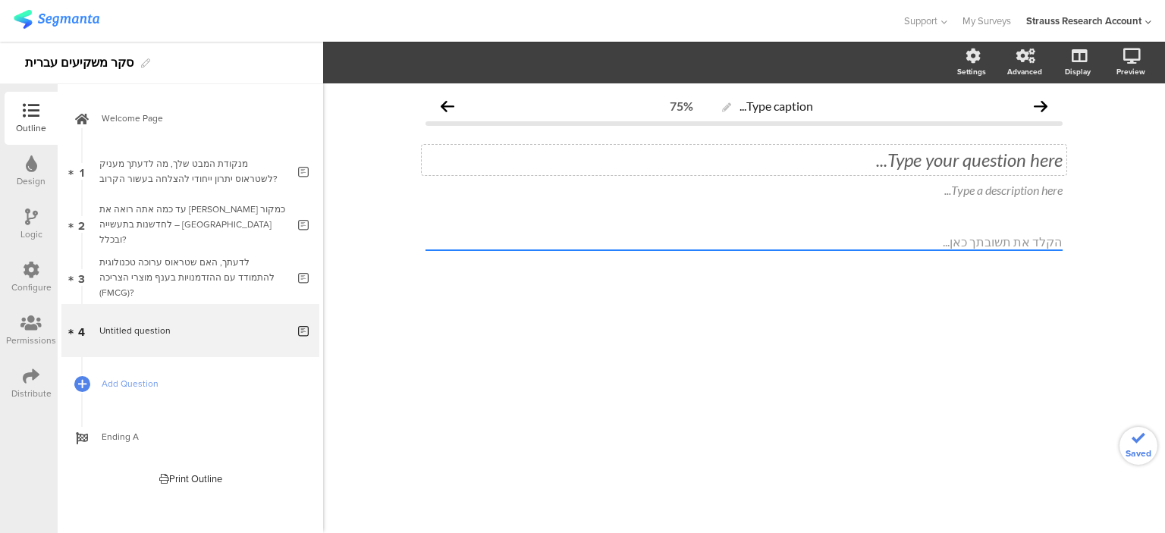
click at [902, 156] on div "Type your question here..." at bounding box center [744, 160] width 645 height 30
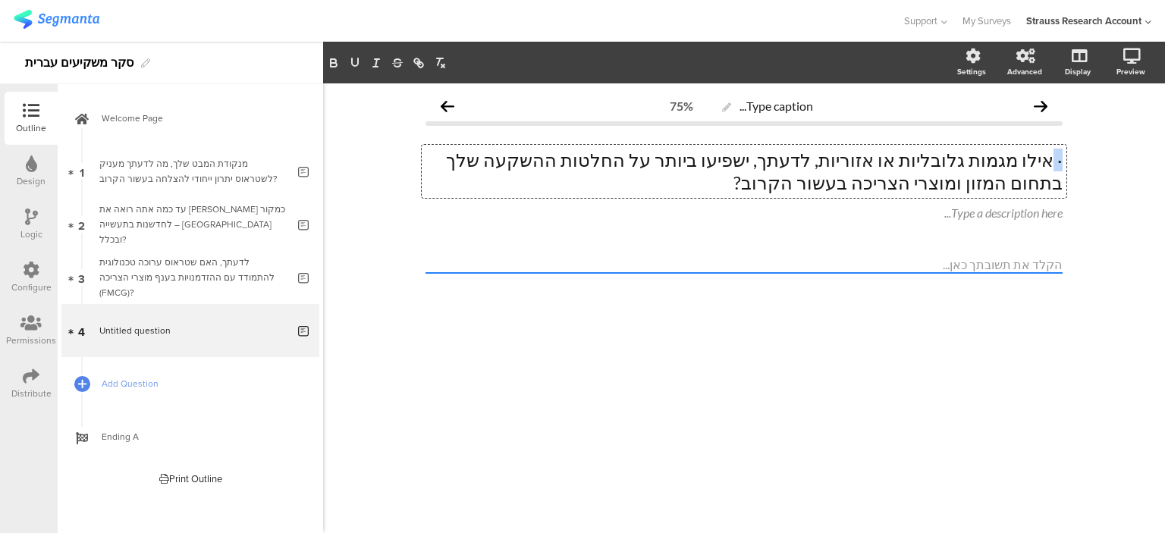
drag, startPoint x: 1054, startPoint y: 160, endPoint x: 1145, endPoint y: 150, distance: 92.3
click at [1144, 148] on div "Type caption... 75% · אילו מגמות גלובליות או אזוריות, לדעתך, ישפיעו ביותר על הח…" at bounding box center [744, 308] width 842 height 450
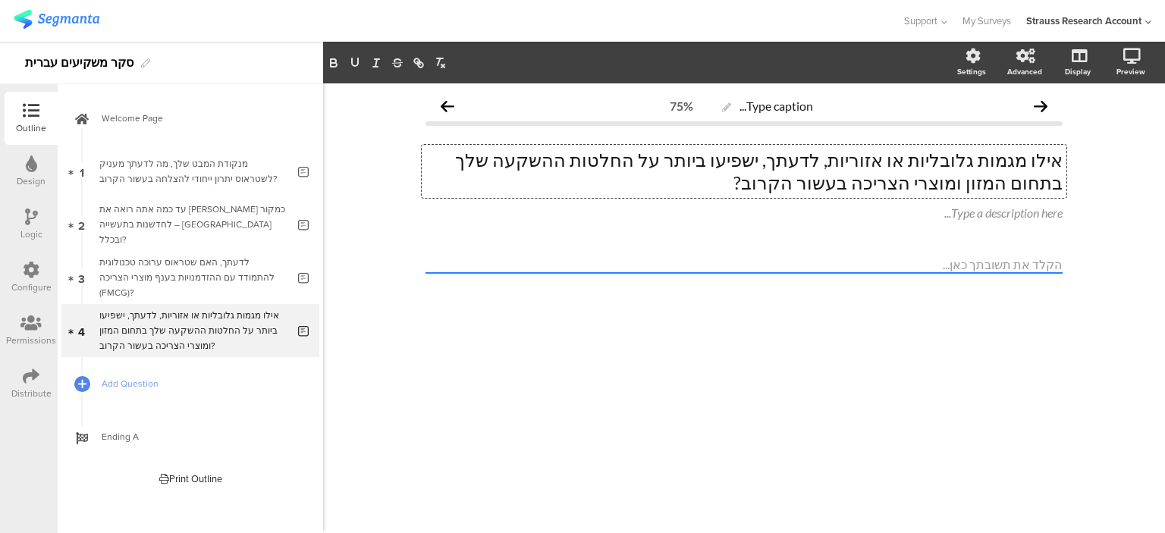
click at [781, 384] on div "Type caption... 75% אילו מגמות גלובליות או אזוריות, לדעתך, ישפיעו ביותר על החלט…" at bounding box center [744, 308] width 842 height 450
click at [84, 381] on icon at bounding box center [82, 384] width 9 height 13
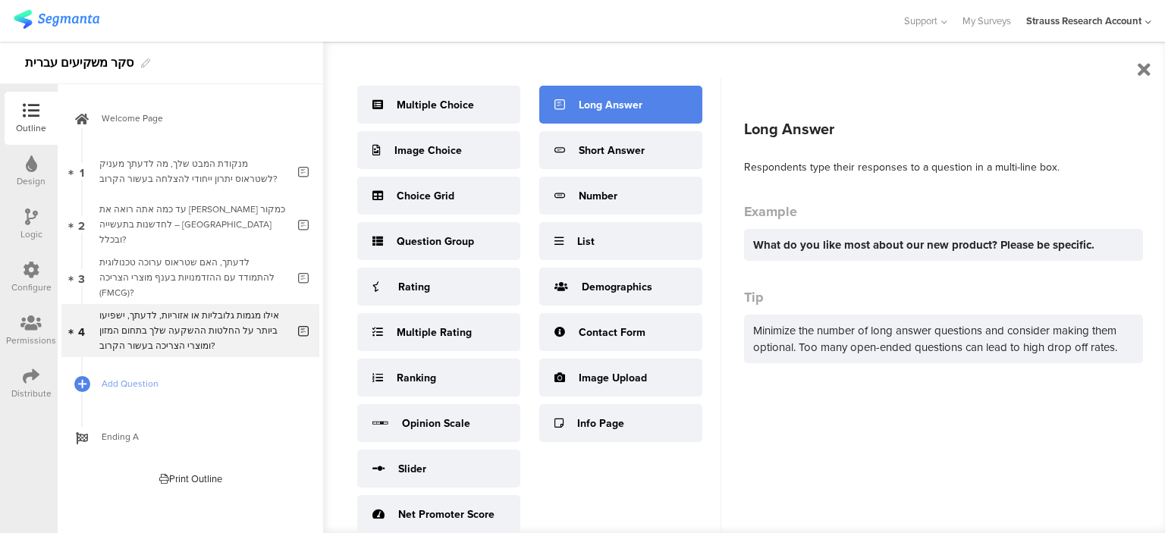
click at [620, 118] on div "Long Answer" at bounding box center [620, 105] width 163 height 38
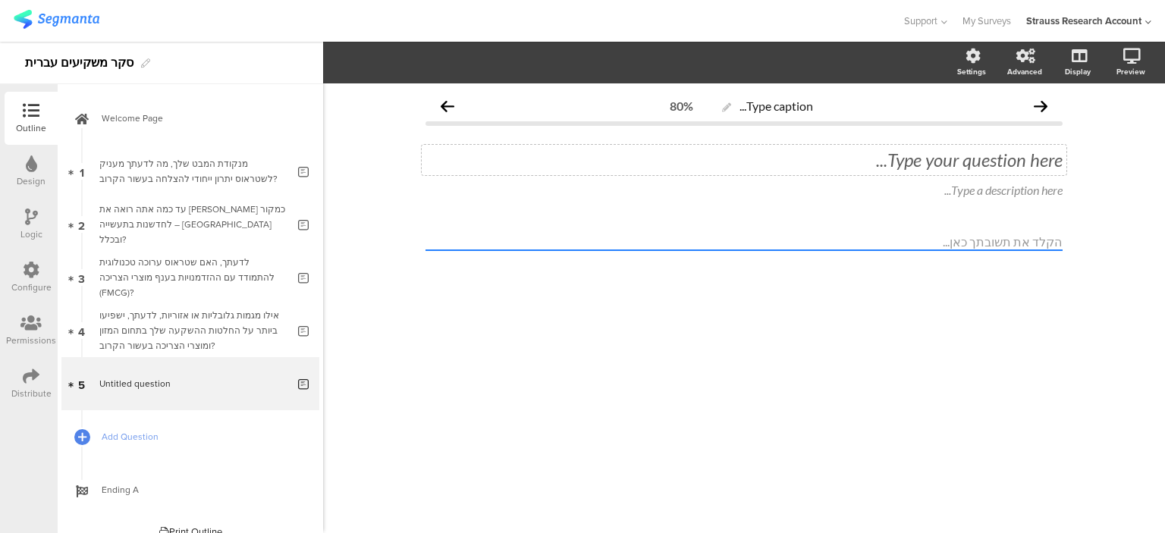
click at [892, 163] on div "Type your question here..." at bounding box center [744, 160] width 645 height 30
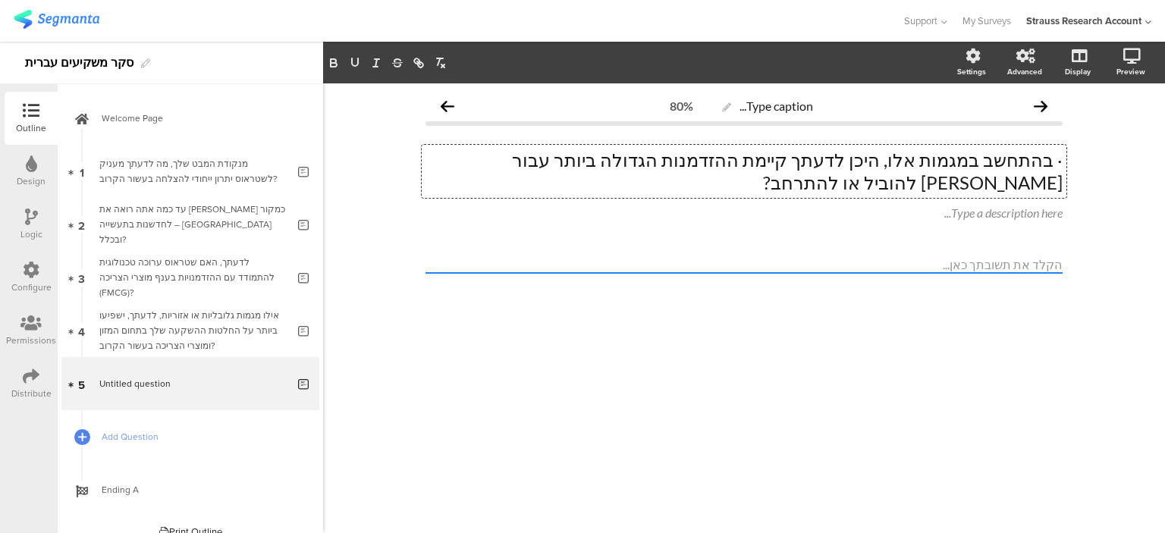
click at [1056, 157] on p "· בהתחשב במגמות אלו, היכן לדעתך קיימת ההזדמנות הגדולה ביותר עבור שטראוס להוביל …" at bounding box center [744, 172] width 637 height 46
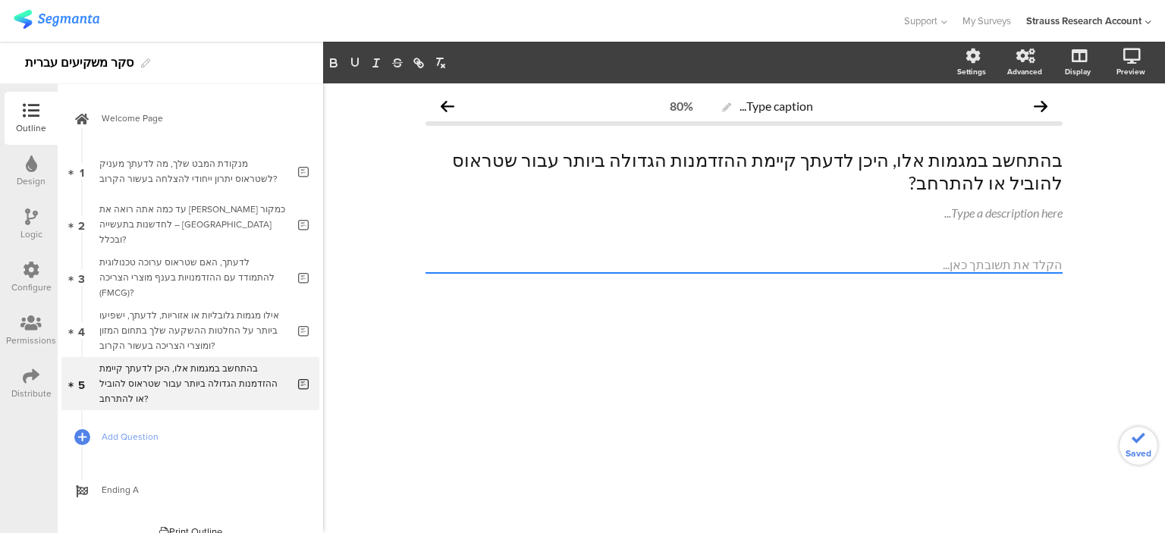
drag, startPoint x: 904, startPoint y: 394, endPoint x: 895, endPoint y: 400, distance: 10.5
click at [904, 394] on div "Type caption... 80% בהתחשב במגמות אלו, היכן לדעתך קיימת ההזדמנות הגדולה ביותר ע…" at bounding box center [744, 308] width 842 height 450
drag, startPoint x: 89, startPoint y: 433, endPoint x: 117, endPoint y: 453, distance: 34.3
click at [88, 434] on div at bounding box center [82, 437] width 19 height 19
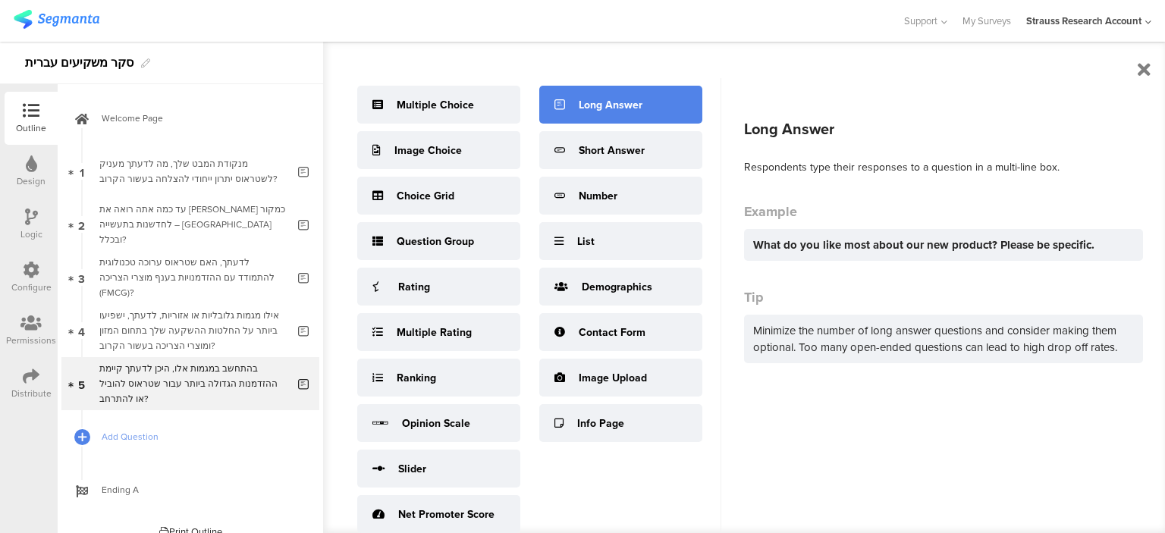
click at [592, 102] on div "Long Answer" at bounding box center [611, 105] width 64 height 16
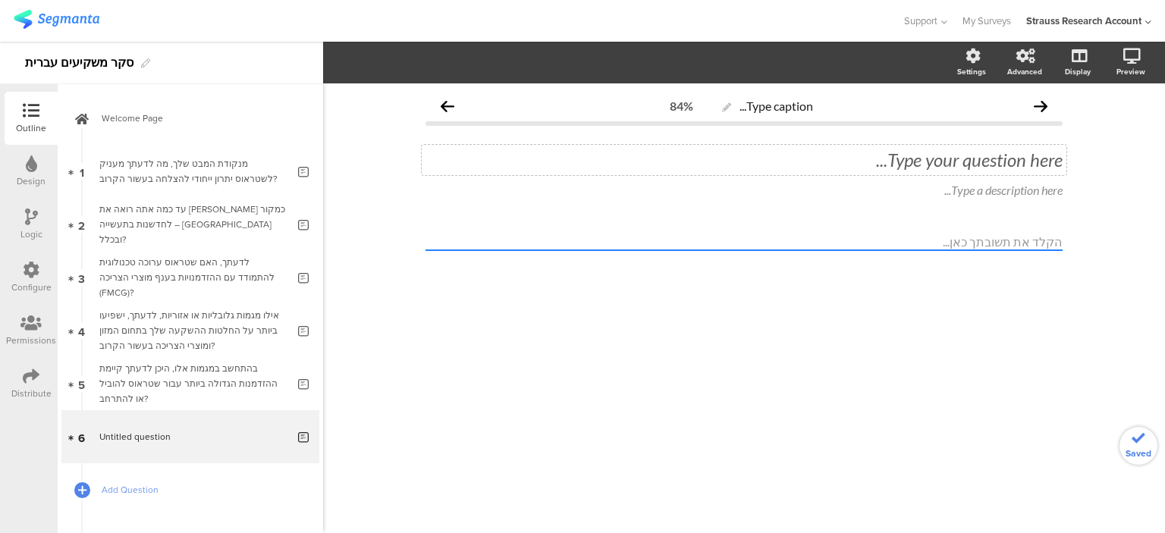
click at [952, 154] on div "Type your question here..." at bounding box center [744, 160] width 645 height 30
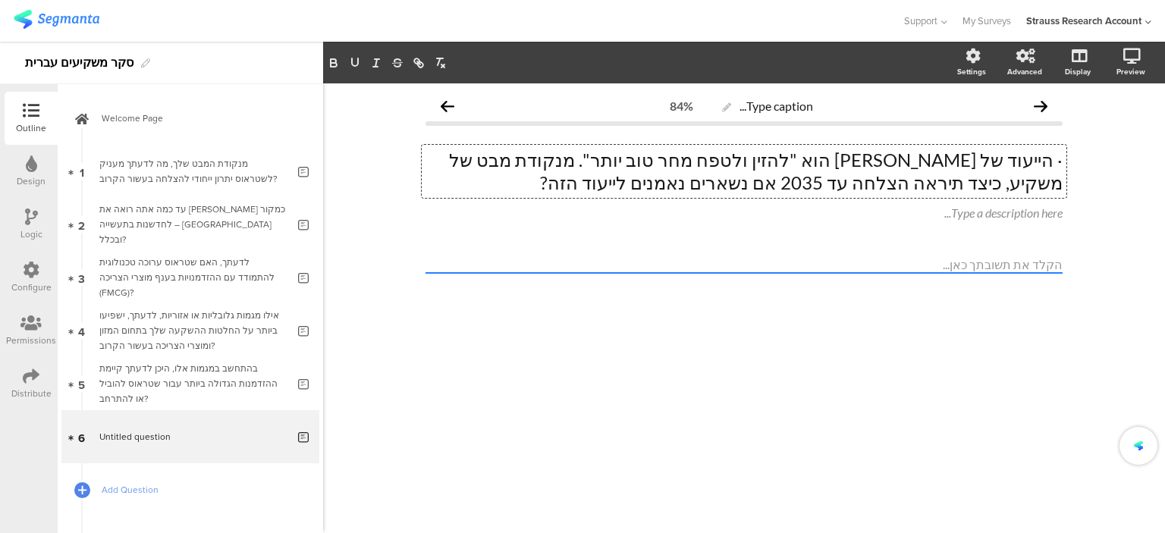
click at [1053, 159] on p "· הייעוד של שטראוס הוא "להזין ולטפח מחר טוב יותר". מנקודת מבט של משקיע, כיצד תי…" at bounding box center [744, 172] width 637 height 46
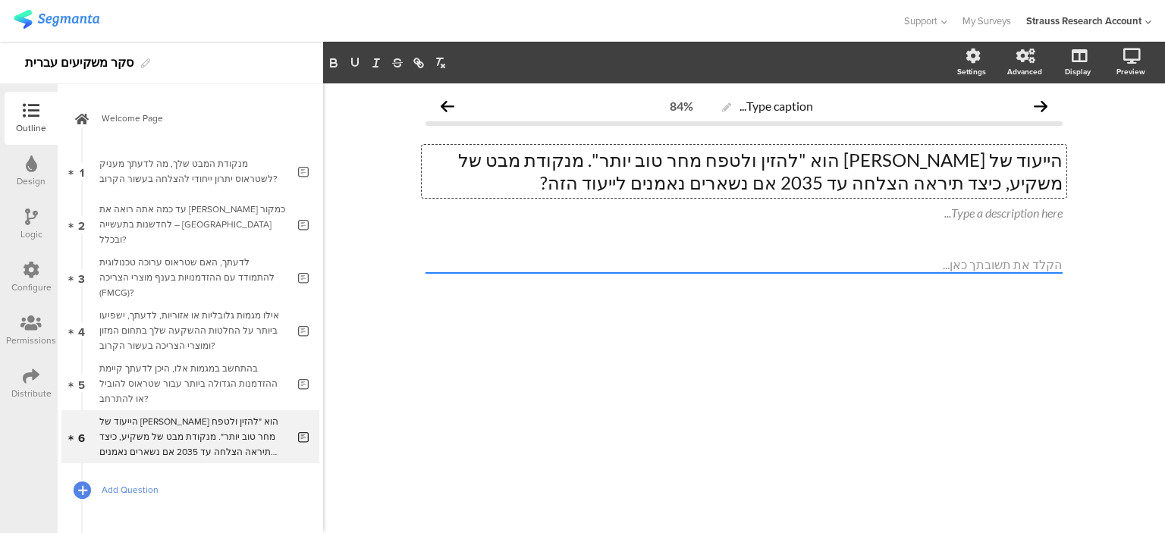
drag, startPoint x: 80, startPoint y: 488, endPoint x: 140, endPoint y: 485, distance: 59.2
click at [81, 487] on icon at bounding box center [82, 490] width 9 height 13
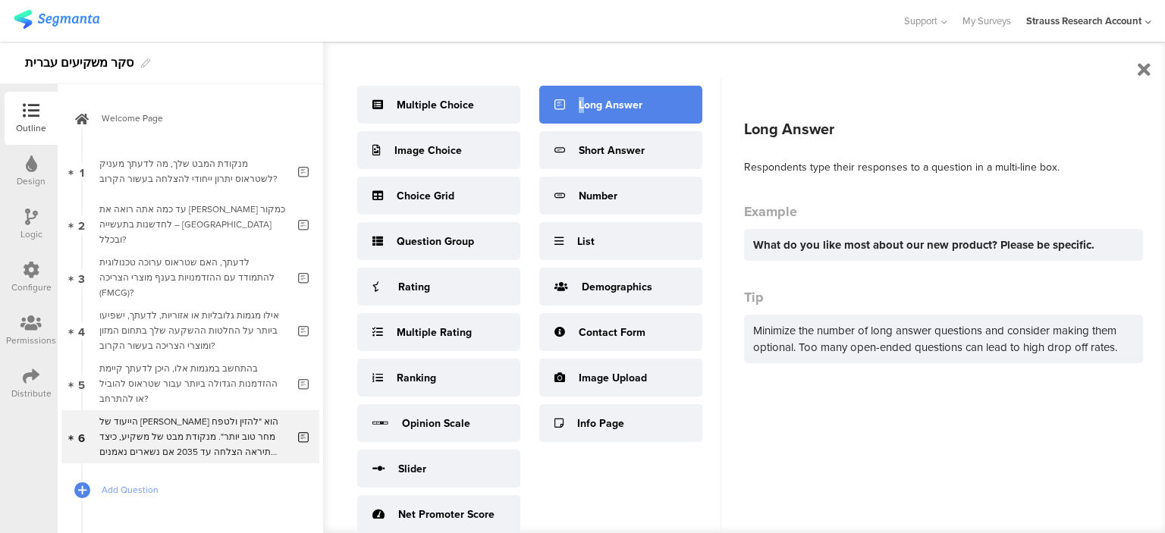
click at [583, 105] on div "Long Answer" at bounding box center [611, 105] width 64 height 16
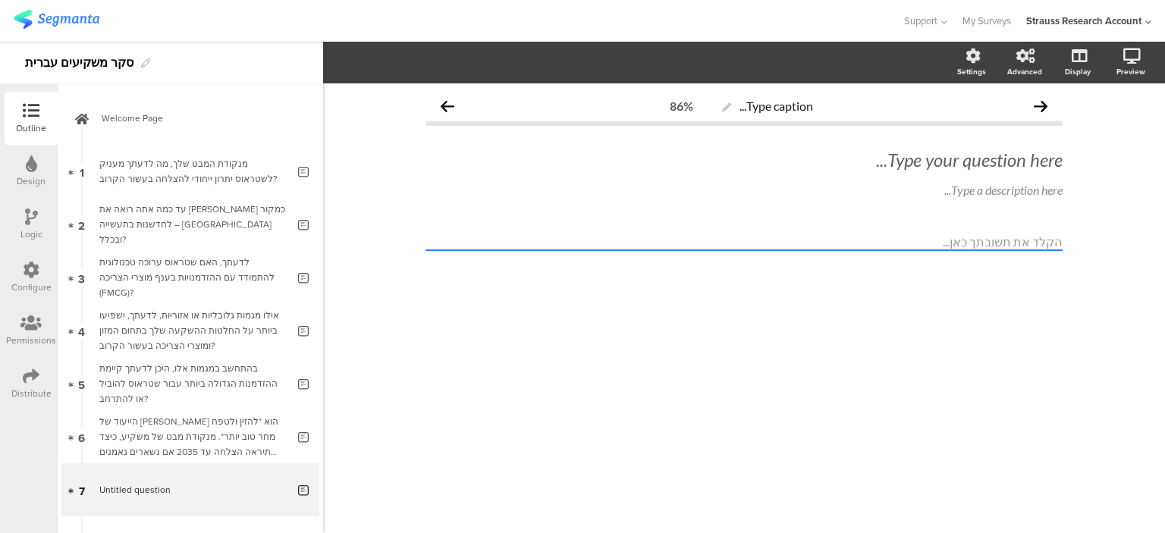
click at [888, 236] on textarea at bounding box center [744, 242] width 637 height 17
drag, startPoint x: 1032, startPoint y: 239, endPoint x: 1012, endPoint y: 189, distance: 53.8
click at [1029, 239] on textarea at bounding box center [744, 242] width 637 height 17
click at [1001, 154] on div "Type your question here..." at bounding box center [744, 160] width 645 height 30
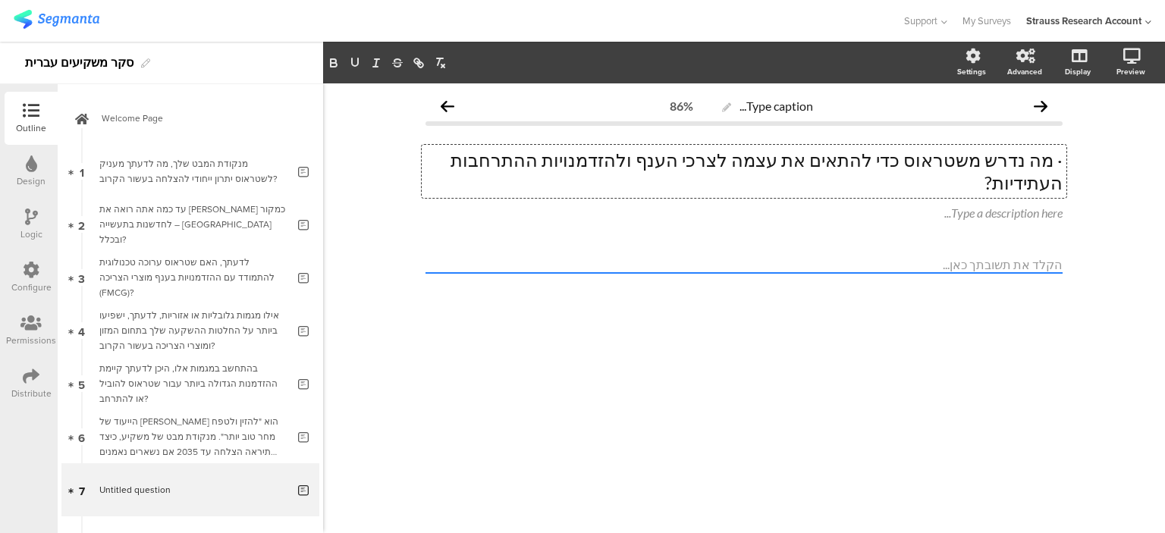
click at [1056, 163] on p "· מה נדרש משטראוס כדי להתאים את עצמה לצרכי הענף ולהזדמנויות ההתרחבות העתידיות?" at bounding box center [744, 172] width 637 height 46
drag, startPoint x: 737, startPoint y: 391, endPoint x: 725, endPoint y: 395, distance: 12.7
click at [734, 392] on div "Type caption... 86% מה נדרש משטראוס כדי להתאים את עצמה לצרכי הענף ולהזדמנויות ה…" at bounding box center [744, 308] width 842 height 450
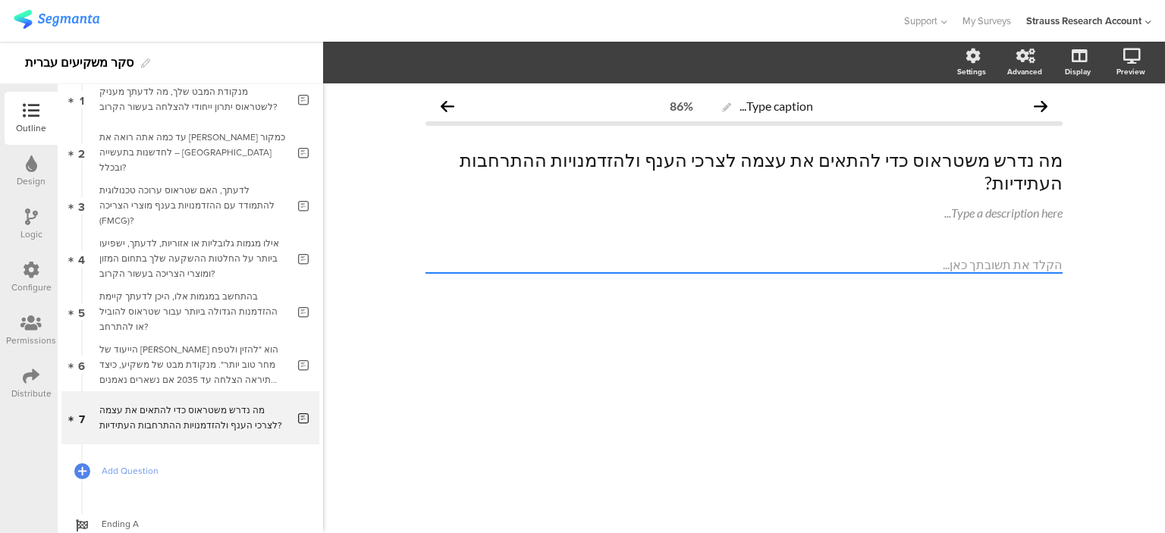
scroll to position [124, 0]
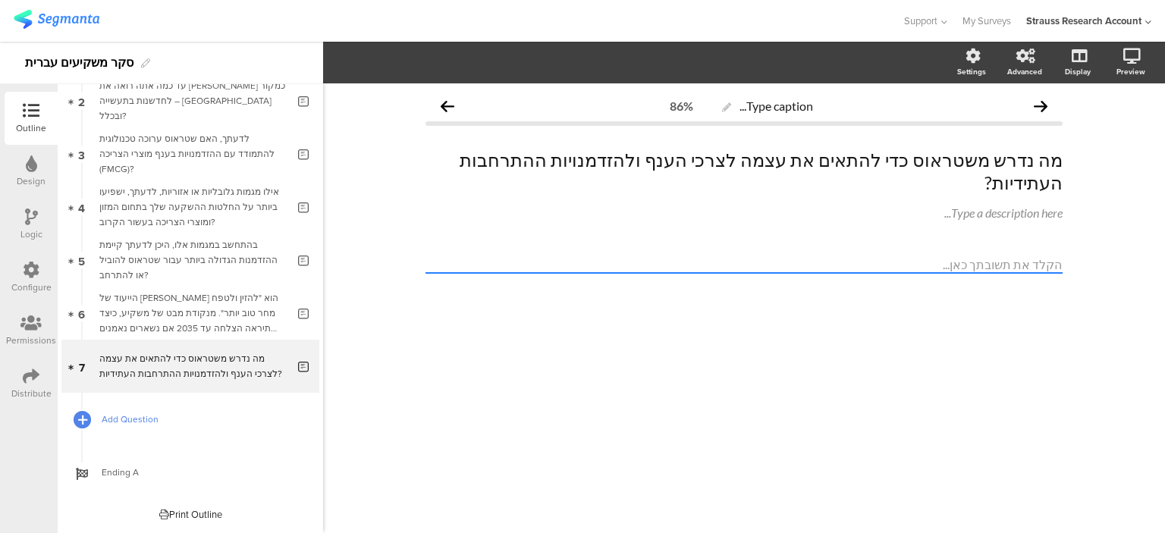
click at [85, 419] on icon at bounding box center [82, 419] width 9 height 13
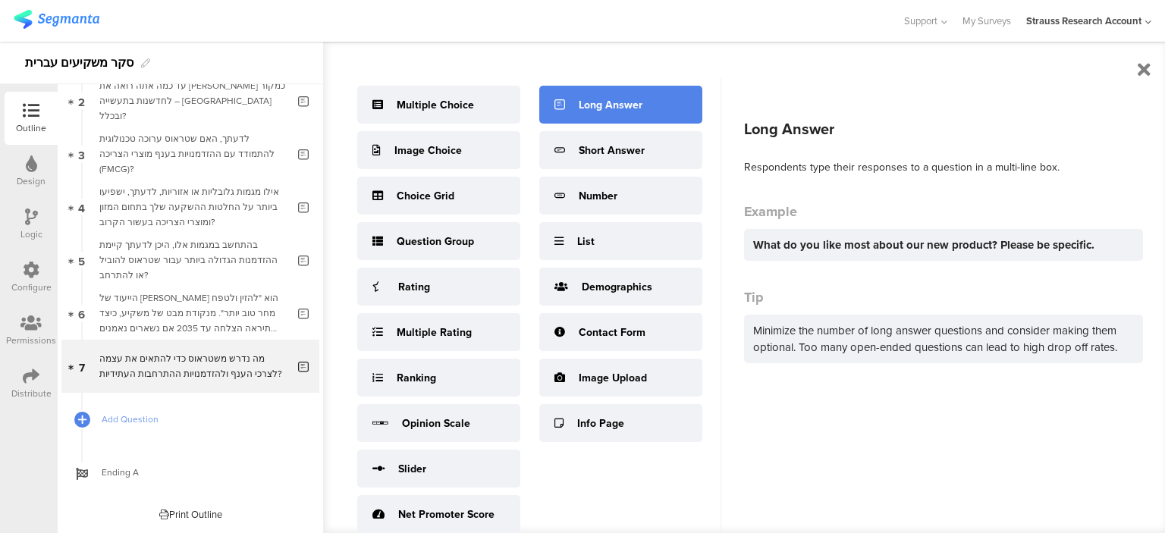
click at [590, 105] on div "Long Answer" at bounding box center [611, 105] width 64 height 16
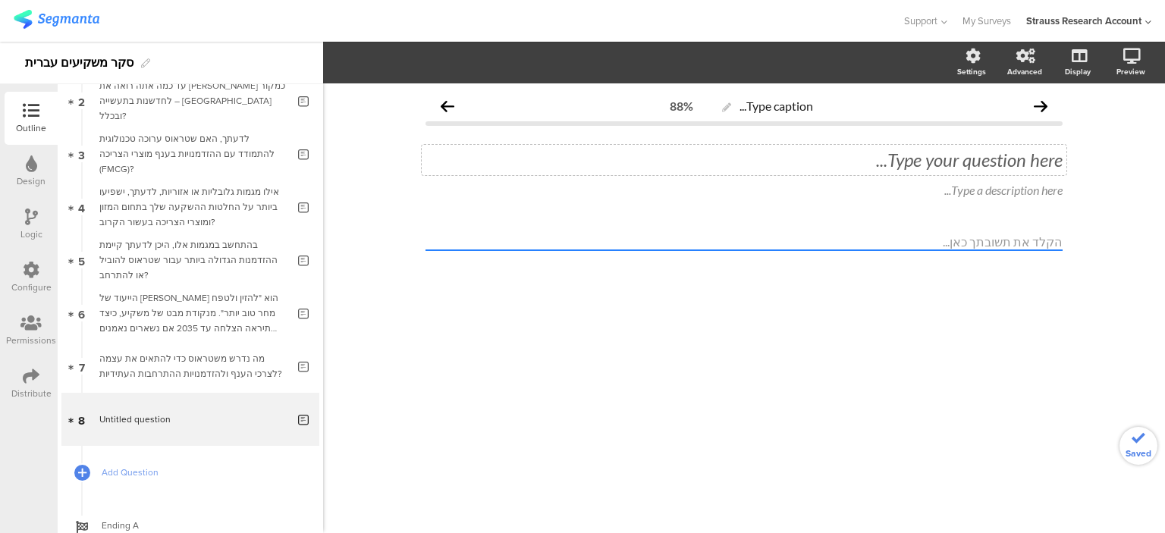
click at [941, 164] on div "Type your question here..." at bounding box center [744, 160] width 645 height 30
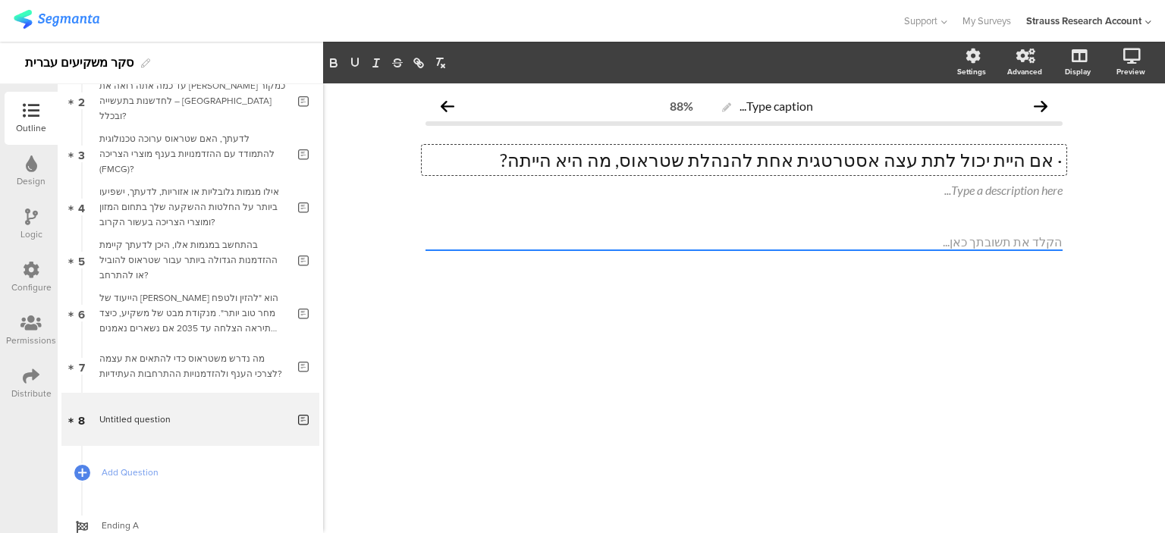
drag, startPoint x: 1053, startPoint y: 166, endPoint x: 1047, endPoint y: 172, distance: 8.6
click at [1050, 166] on p "· אם היית יכול לתת עצה אסטרטגית אחת להנהלת שטראוס, מה היא הייתה?" at bounding box center [744, 160] width 637 height 23
click at [934, 364] on div "Type caption... 88% אם היית יכול לתת עצה אסטרטגית אחת להנהלת שטראוס, מה היא היי…" at bounding box center [744, 308] width 842 height 450
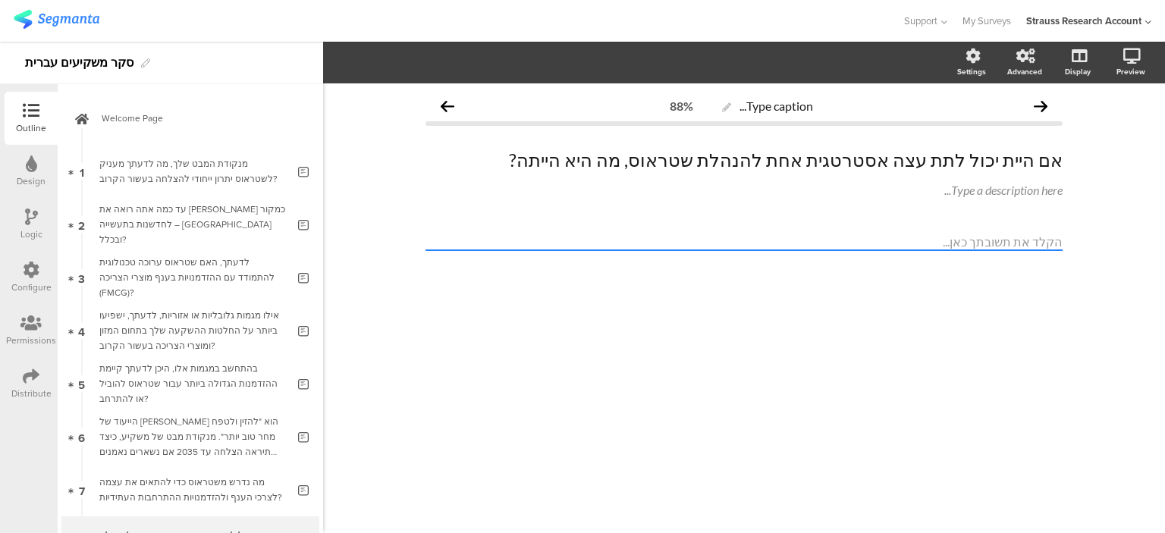
scroll to position [176, 0]
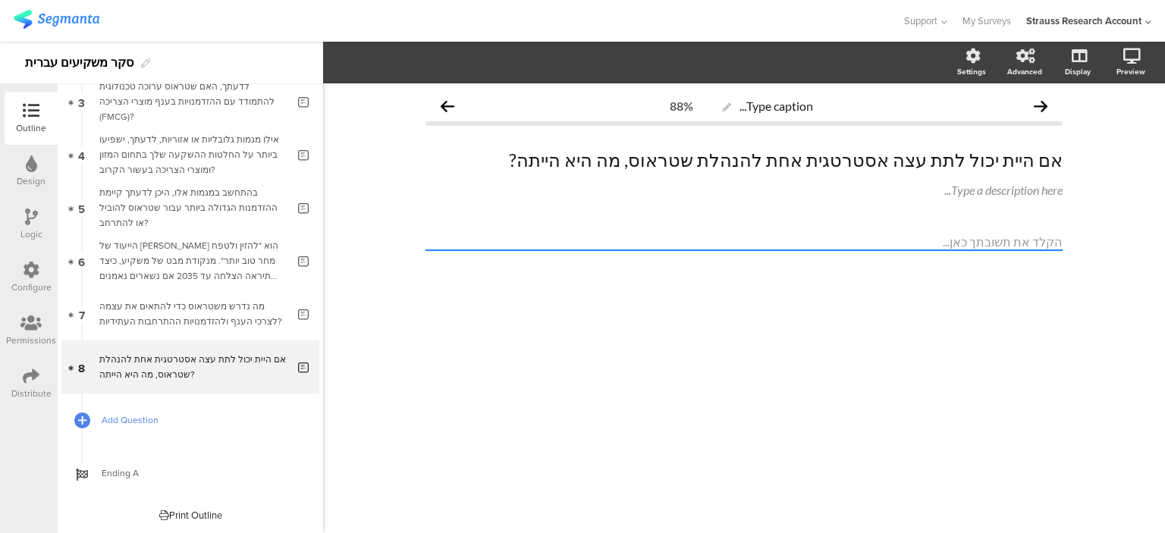
click at [153, 418] on span "Add Question" at bounding box center [199, 420] width 194 height 15
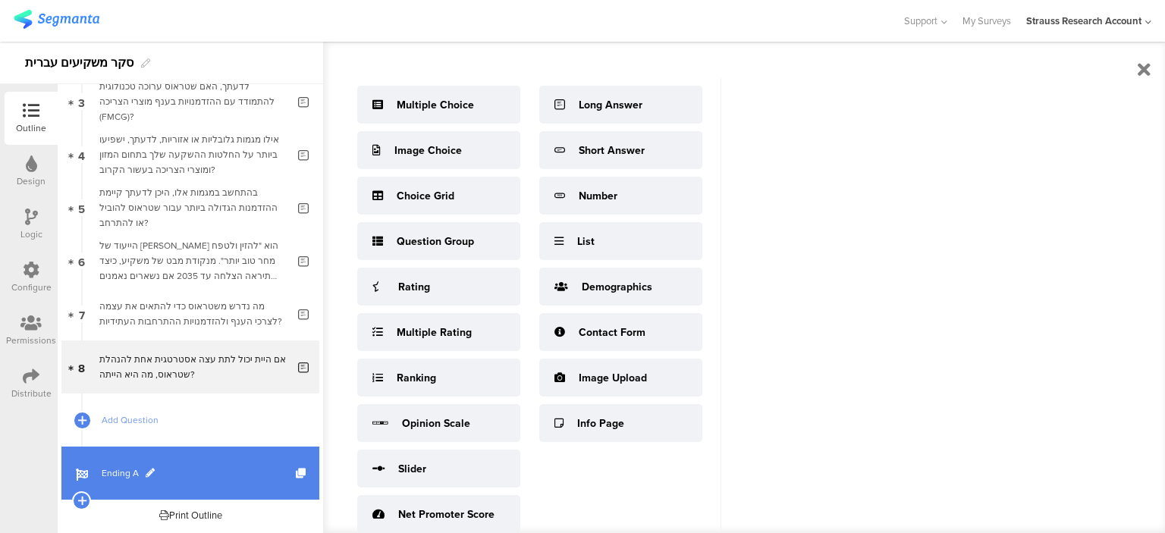
click at [161, 470] on span "Ending A" at bounding box center [199, 473] width 194 height 15
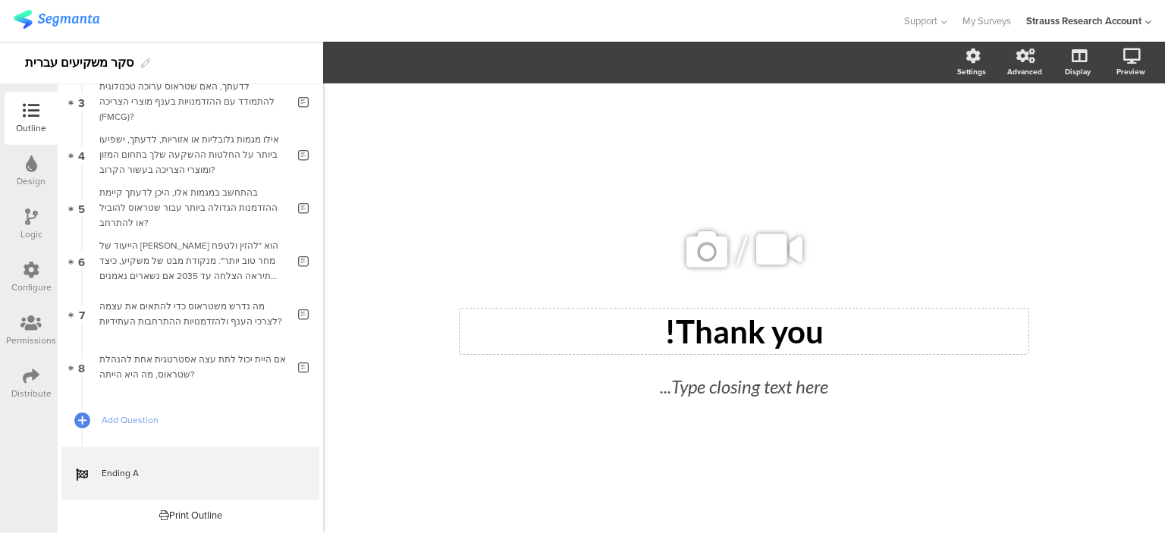
click at [721, 336] on div "Thank you! Thank you!" at bounding box center [744, 332] width 569 height 46
click at [721, 335] on p "Thank you!" at bounding box center [744, 332] width 561 height 38
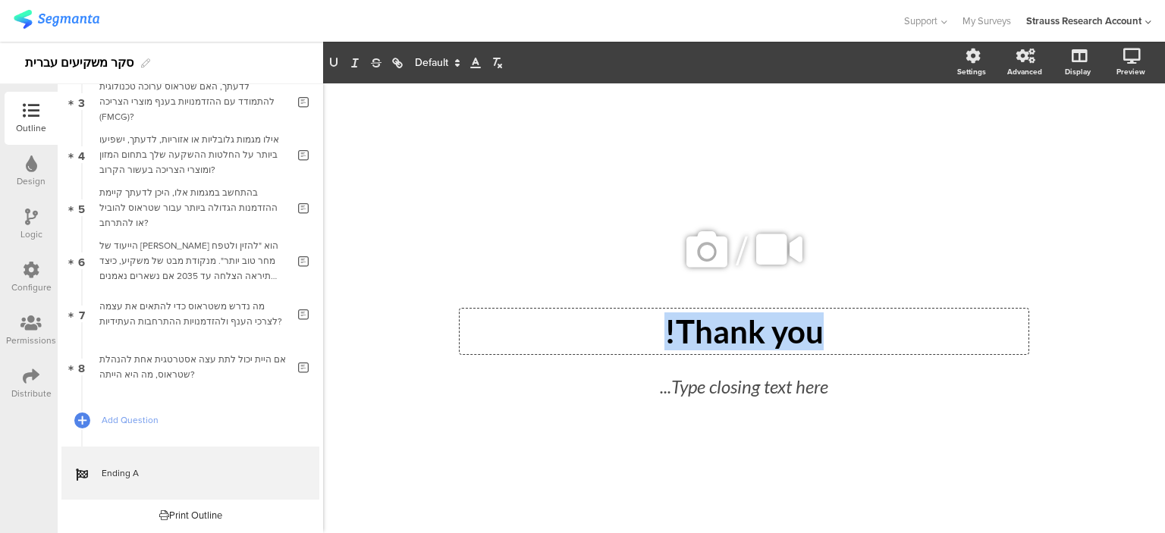
click at [721, 335] on p "Thank you!" at bounding box center [744, 332] width 561 height 38
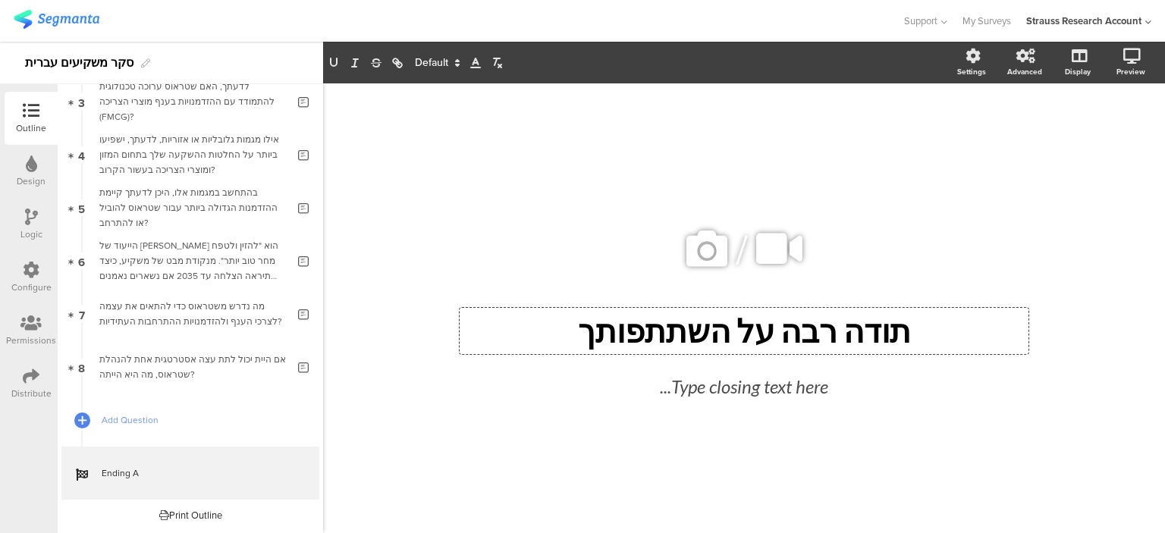
click at [762, 485] on div "/ תודה רבה על השתתפותך תודה רבה על השתתפותך תודה רבה על השתתפותך Type closing t…" at bounding box center [744, 300] width 637 height 435
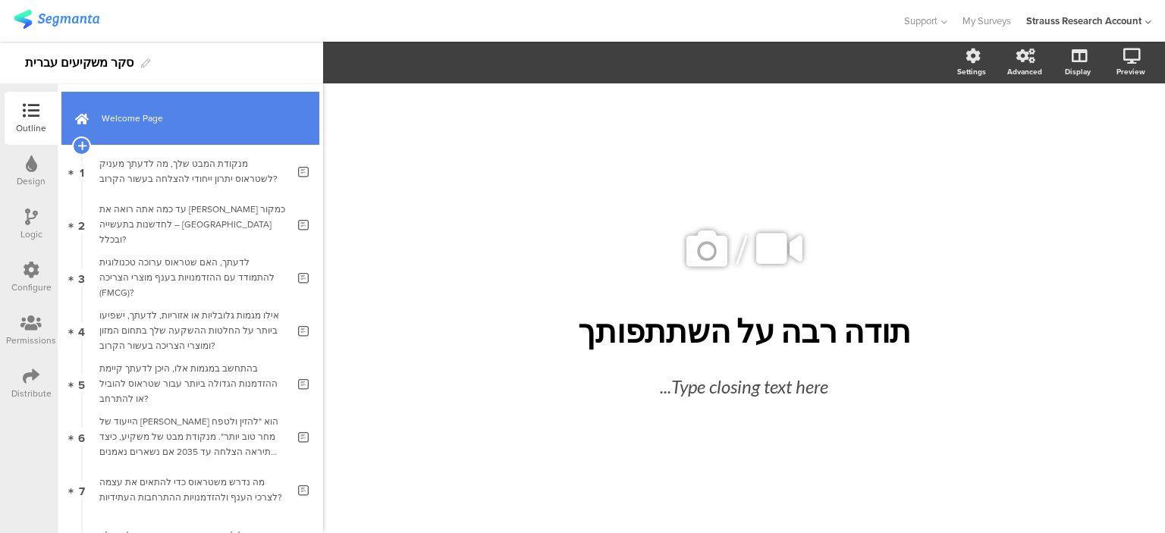
click at [249, 121] on span "Welcome Page" at bounding box center [199, 118] width 194 height 15
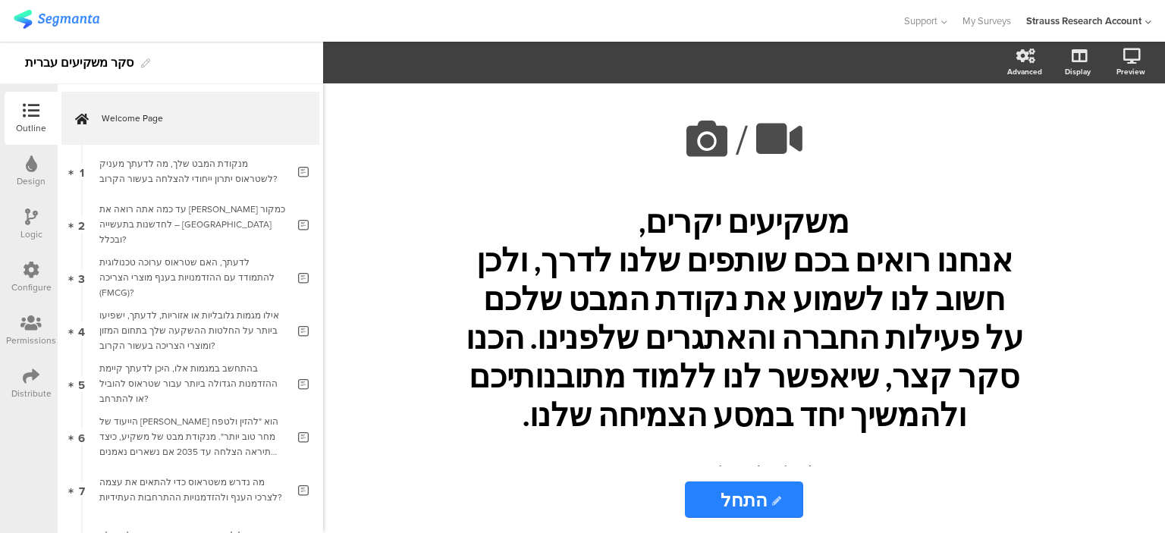
click at [33, 225] on icon at bounding box center [31, 217] width 13 height 17
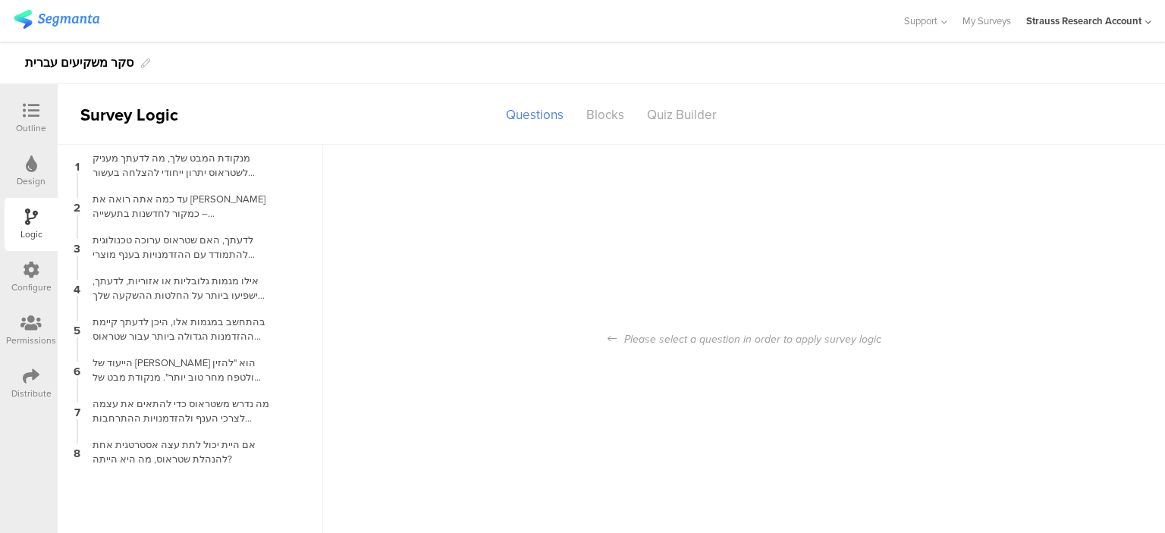
click at [32, 267] on icon at bounding box center [31, 270] width 17 height 17
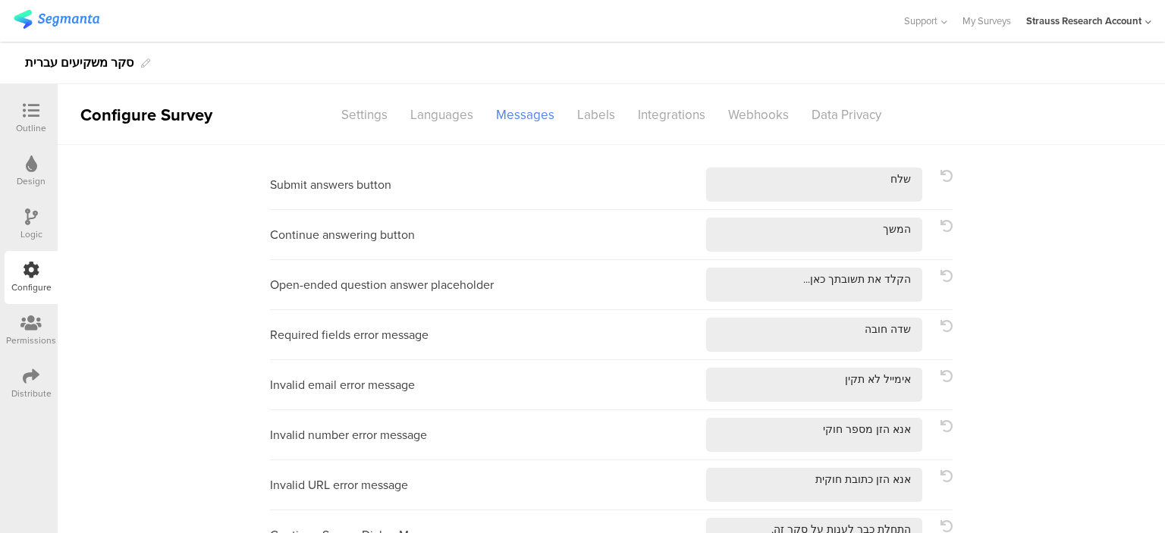
click at [39, 165] on div "Design" at bounding box center [31, 171] width 53 height 53
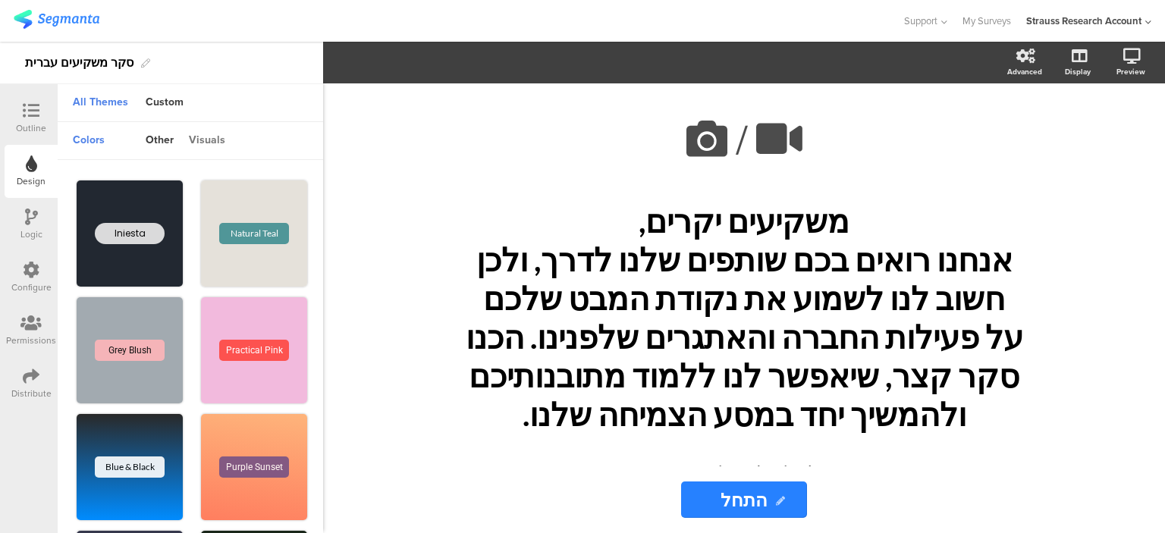
click at [206, 141] on div "visuals" at bounding box center [207, 141] width 52 height 26
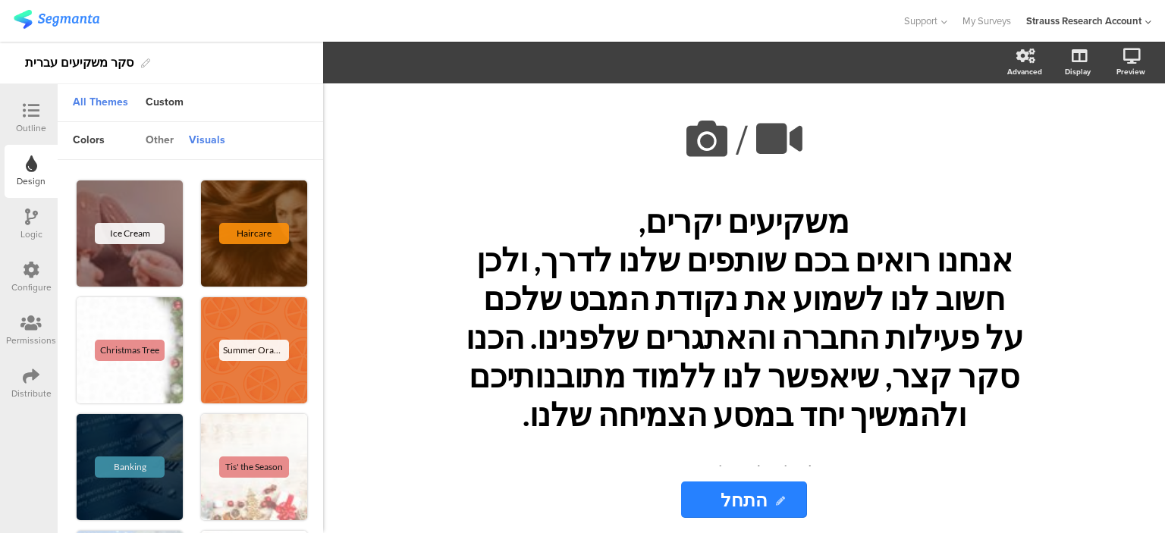
click at [166, 138] on div "other" at bounding box center [159, 141] width 43 height 26
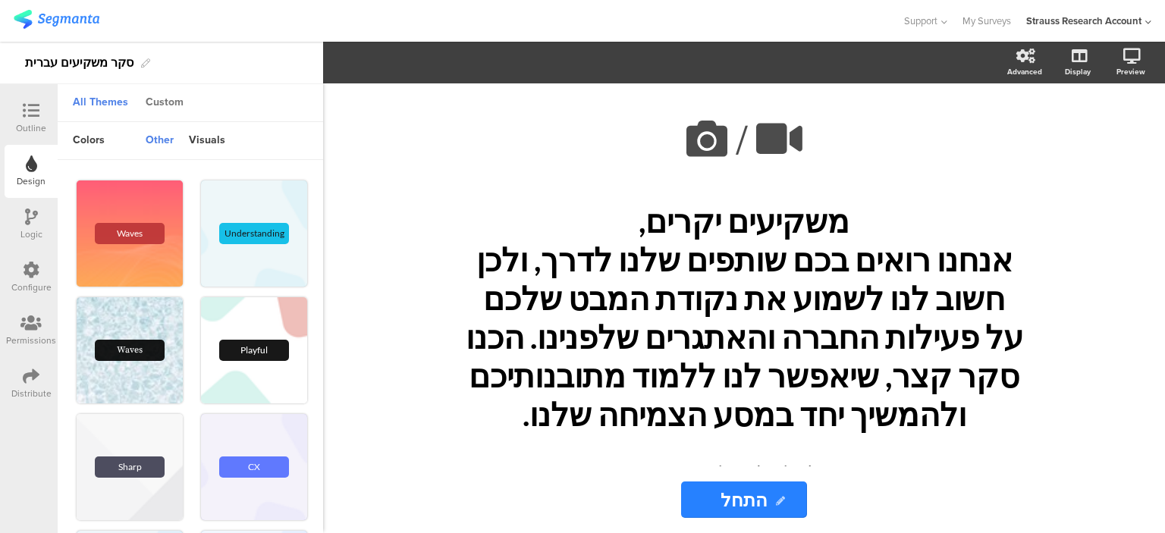
click at [167, 103] on div "Custom" at bounding box center [164, 103] width 53 height 26
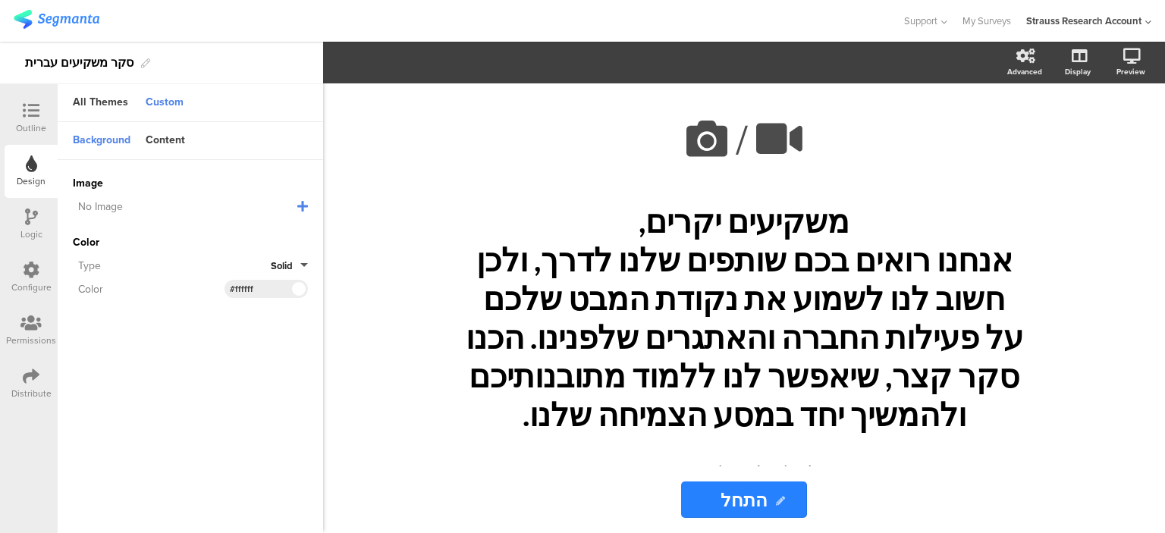
click at [306, 203] on icon at bounding box center [302, 206] width 11 height 12
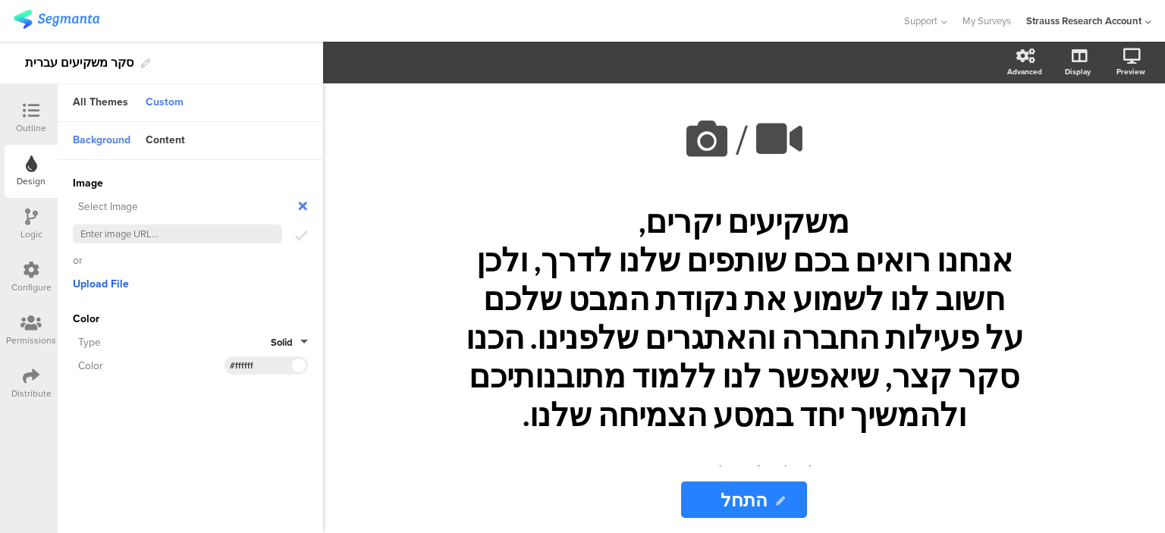
click at [123, 281] on span "Upload File" at bounding box center [101, 284] width 56 height 16
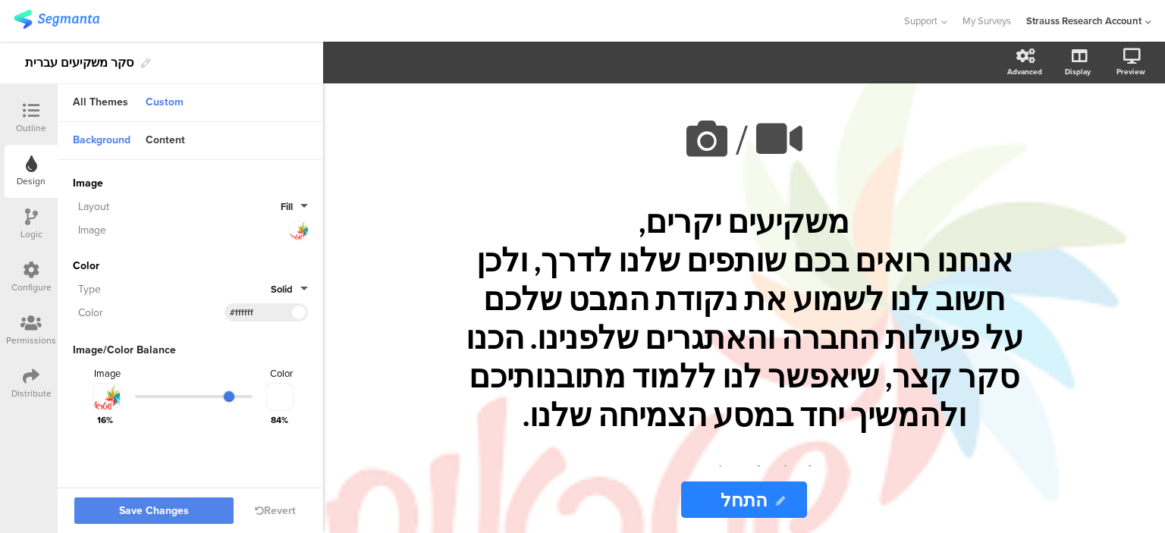
drag, startPoint x: 143, startPoint y: 394, endPoint x: 231, endPoint y: 403, distance: 87.6
click at [231, 398] on input "range" at bounding box center [194, 396] width 118 height 3
click at [301, 208] on button "Fill" at bounding box center [294, 207] width 27 height 14
click at [218, 338] on button "Fit" at bounding box center [251, 337] width 114 height 32
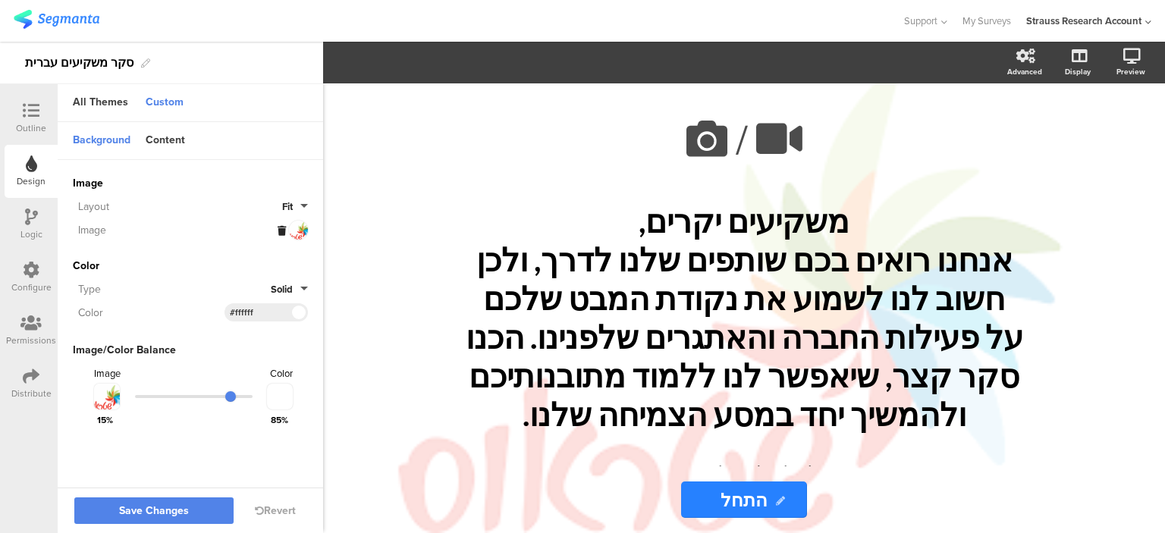
click at [303, 203] on button "Fit" at bounding box center [295, 207] width 26 height 14
click at [248, 273] on button "Tiled" at bounding box center [251, 273] width 114 height 32
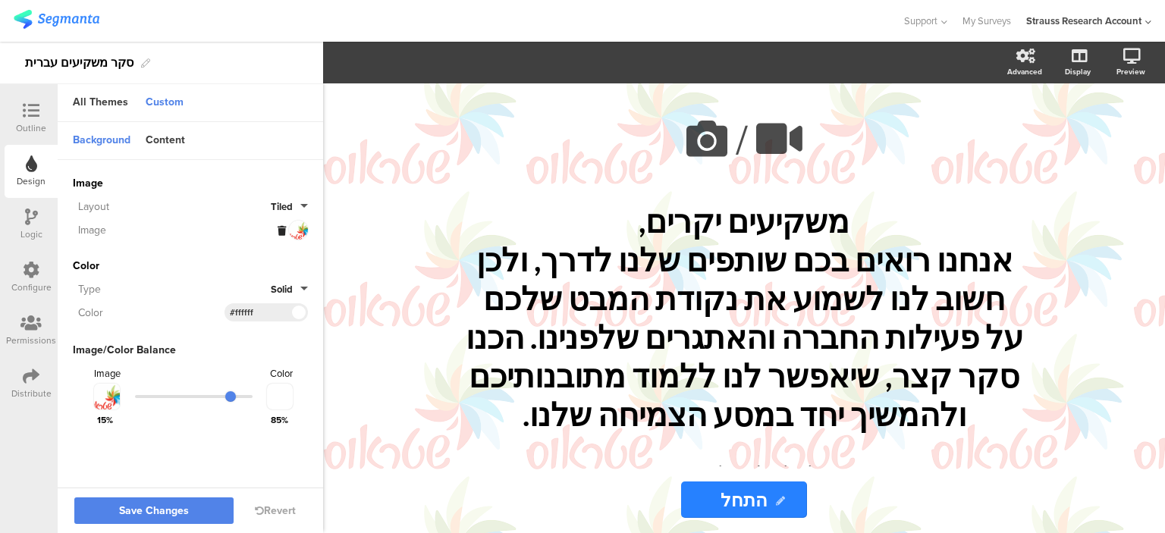
click at [301, 202] on button "Tiled" at bounding box center [289, 207] width 37 height 14
click at [239, 300] on button "Centered" at bounding box center [251, 305] width 114 height 32
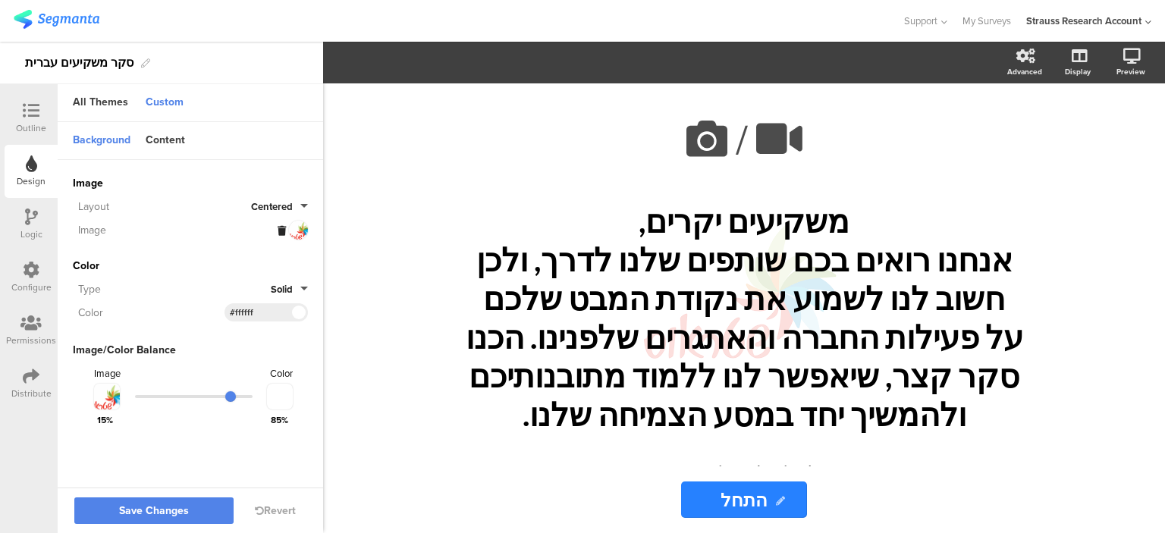
click at [303, 206] on button "Centered" at bounding box center [279, 207] width 57 height 14
click at [224, 332] on button "Fit" at bounding box center [251, 337] width 114 height 32
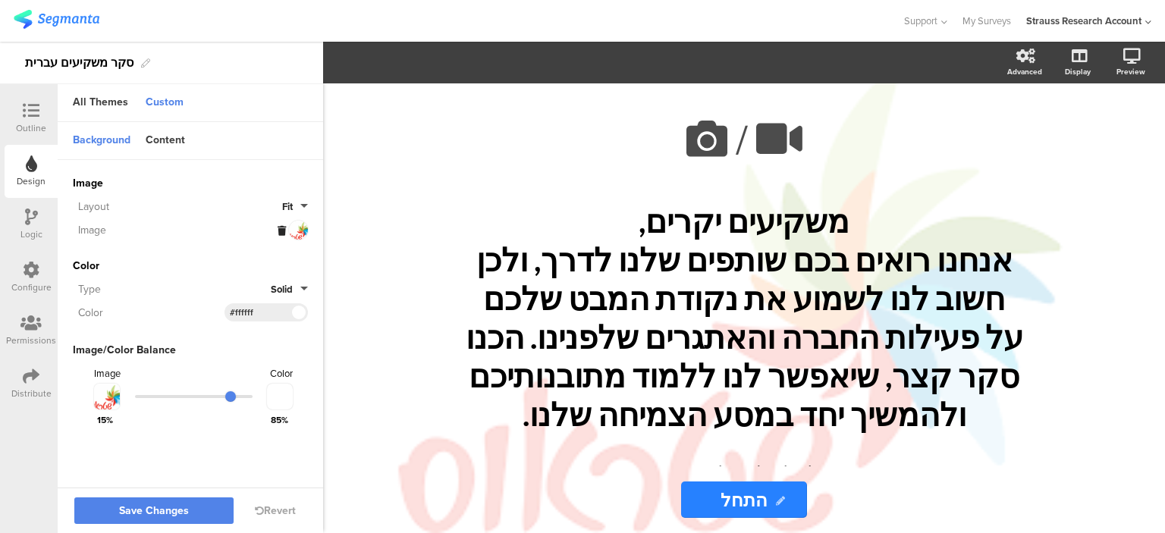
click at [301, 205] on button "Fit" at bounding box center [295, 207] width 26 height 14
click at [235, 246] on button "Fill" at bounding box center [251, 241] width 114 height 32
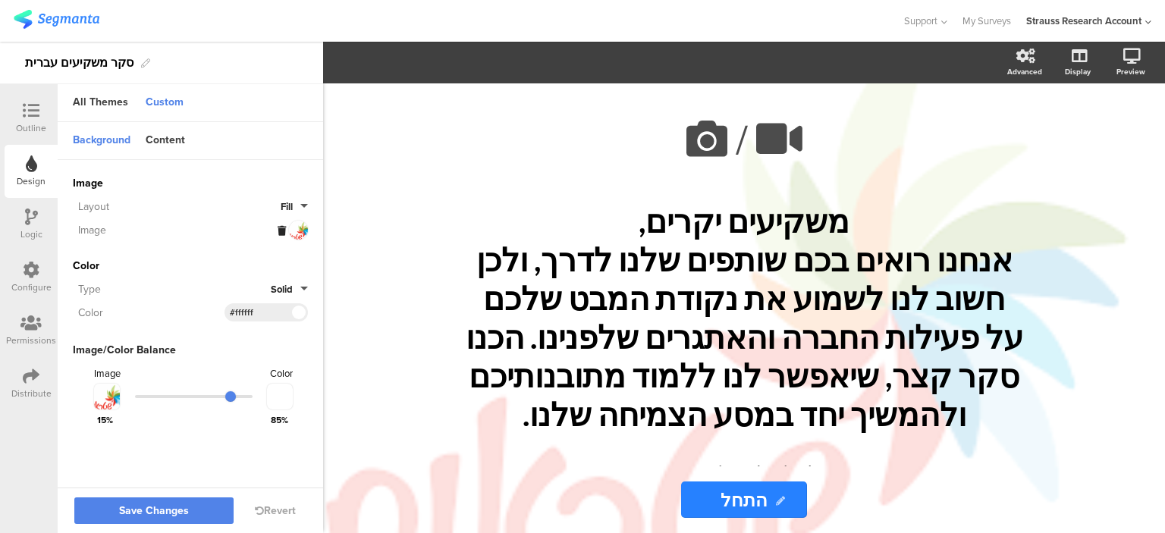
drag, startPoint x: 303, startPoint y: 201, endPoint x: 300, endPoint y: 213, distance: 12.7
click at [303, 202] on button "Fill" at bounding box center [294, 207] width 27 height 14
click at [221, 327] on button "Fit" at bounding box center [251, 337] width 114 height 32
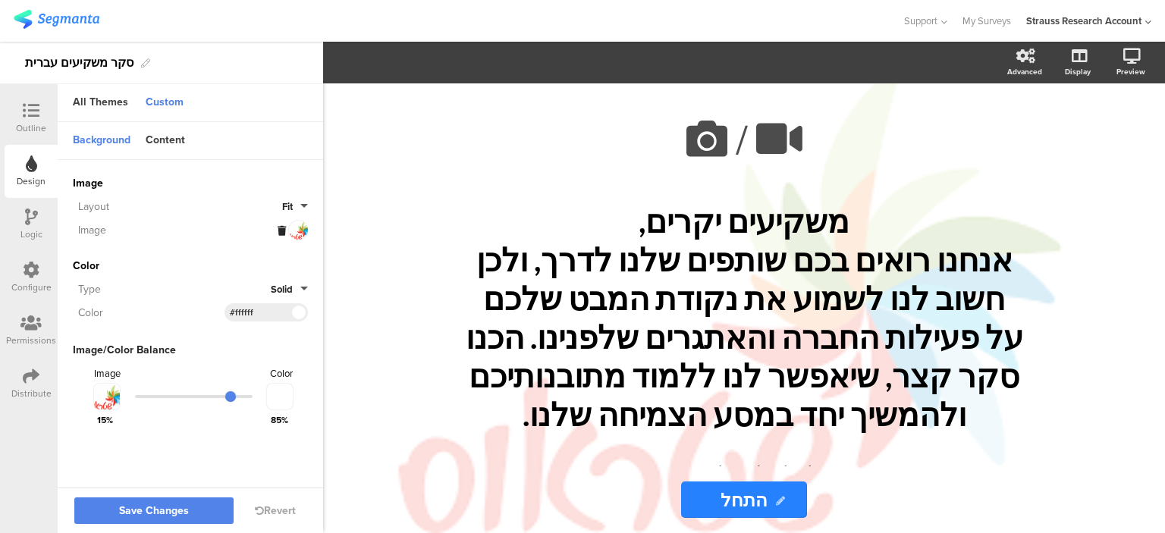
click at [429, 455] on div "/ משקיעים יקרים, אנחנו רואים בכם שותפים שלנו לדרך, ולכן חשוב לנו לשמוע את נקודת…" at bounding box center [744, 308] width 637 height 450
drag, startPoint x: 209, startPoint y: 512, endPoint x: 346, endPoint y: 476, distance: 141.1
click at [211, 511] on button "Save Changes" at bounding box center [153, 511] width 159 height 27
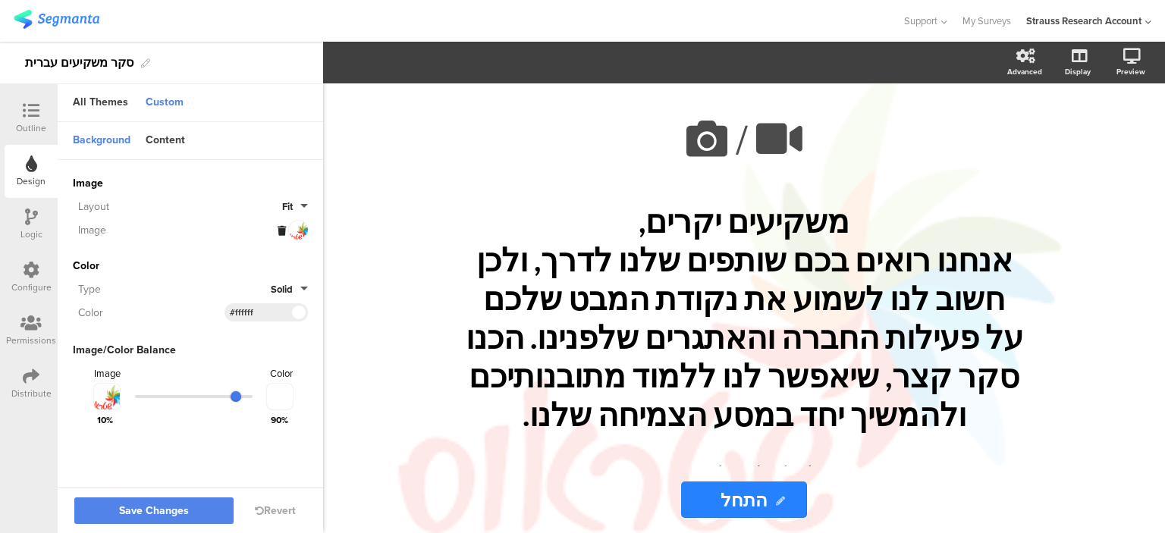
drag, startPoint x: 228, startPoint y: 399, endPoint x: 237, endPoint y: 399, distance: 9.1
click at [237, 398] on input "range" at bounding box center [194, 396] width 118 height 3
click at [170, 511] on span "Save Changes" at bounding box center [154, 511] width 70 height 0
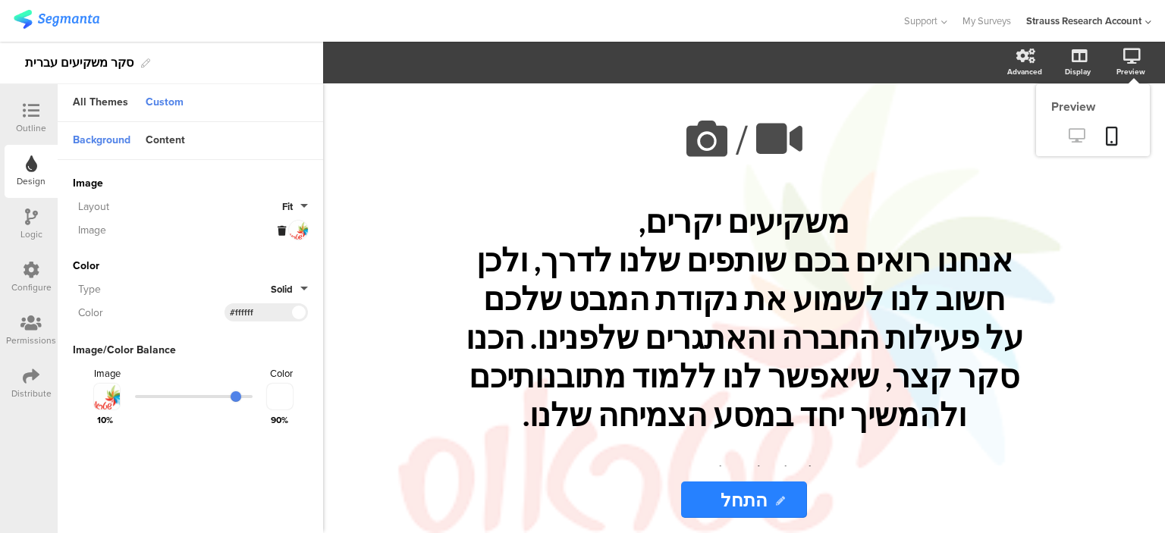
click at [1074, 137] on icon at bounding box center [1077, 135] width 16 height 14
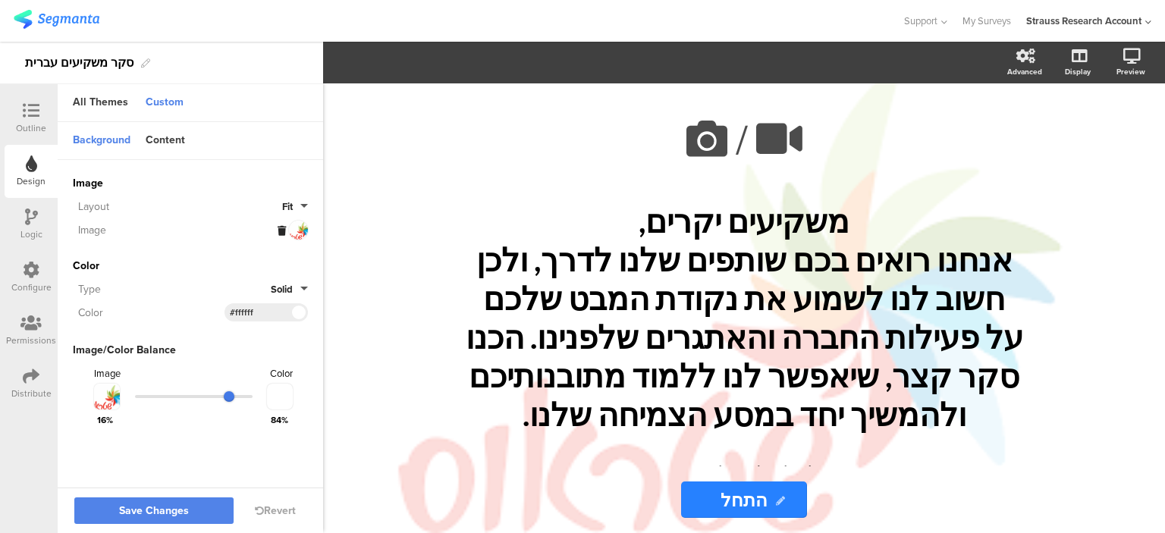
click at [231, 396] on input "range" at bounding box center [194, 396] width 118 height 3
click at [215, 507] on button "Save Changes" at bounding box center [153, 511] width 159 height 27
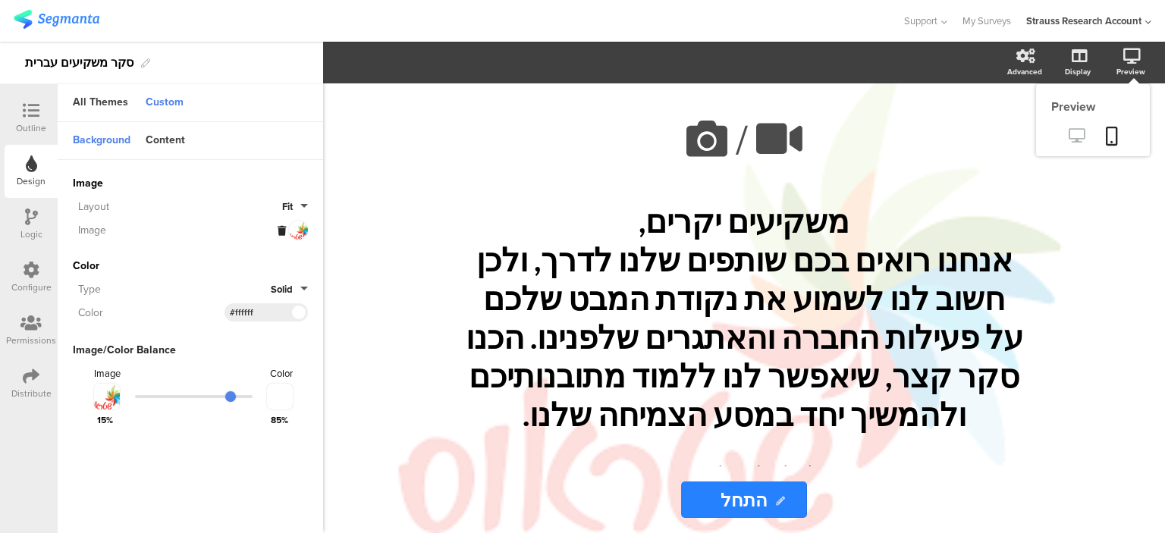
click at [1068, 143] on link at bounding box center [1076, 136] width 37 height 25
click at [684, 341] on div "משקיעים יקרים, אנחנו רואים בכם שותפים שלנו לדרך, ולכן חשוב לנו לשמוע את נקודת ה…" at bounding box center [744, 318] width 569 height 240
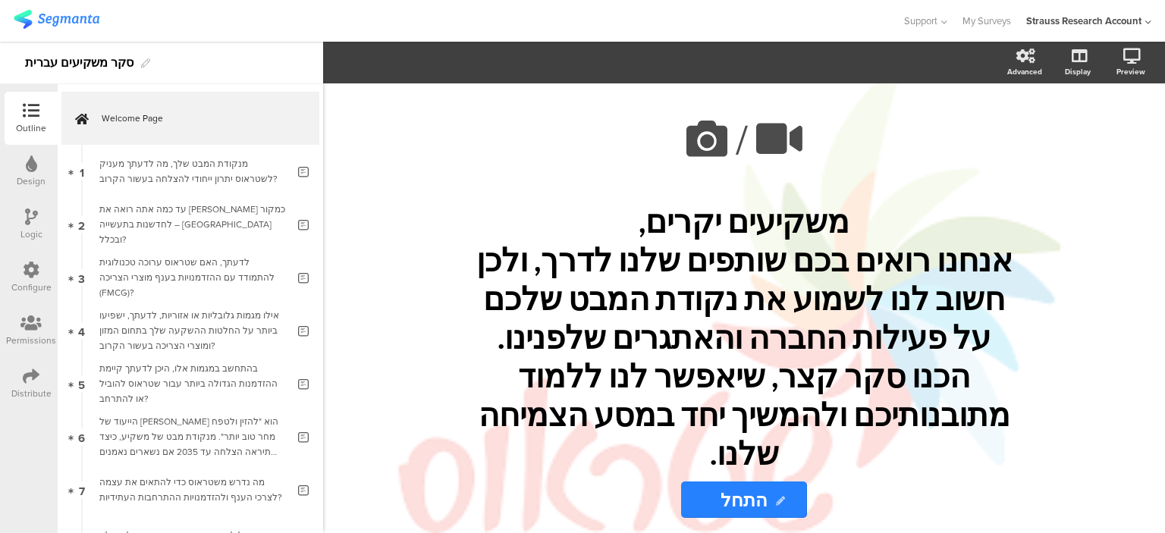
click at [27, 360] on div "Distribute" at bounding box center [31, 383] width 53 height 53
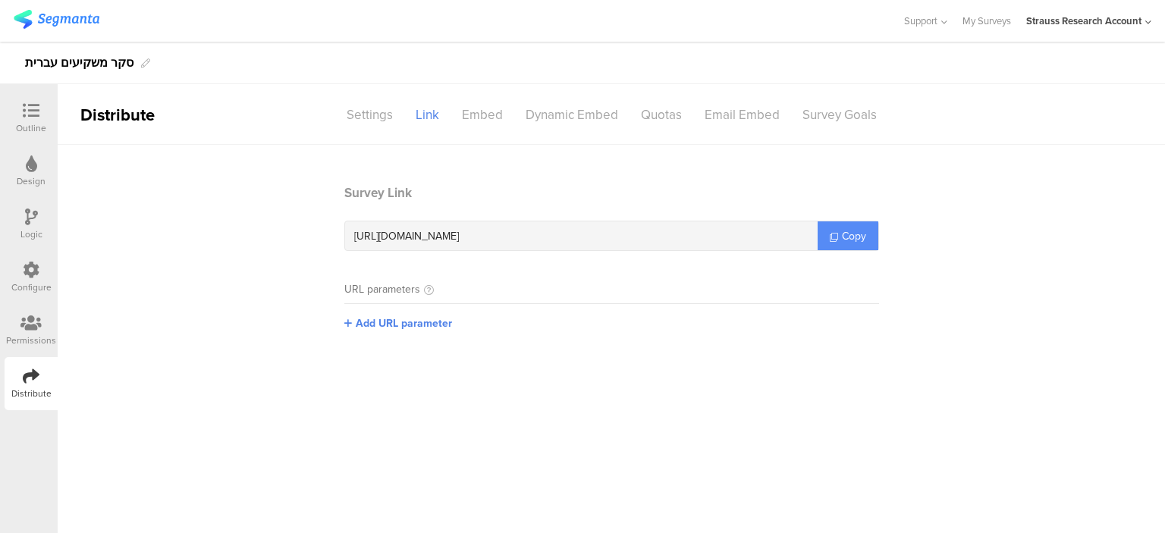
click at [847, 239] on span "Copy" at bounding box center [854, 236] width 24 height 16
click at [843, 232] on span "Copy" at bounding box center [854, 236] width 24 height 16
